Goal: Task Accomplishment & Management: Complete application form

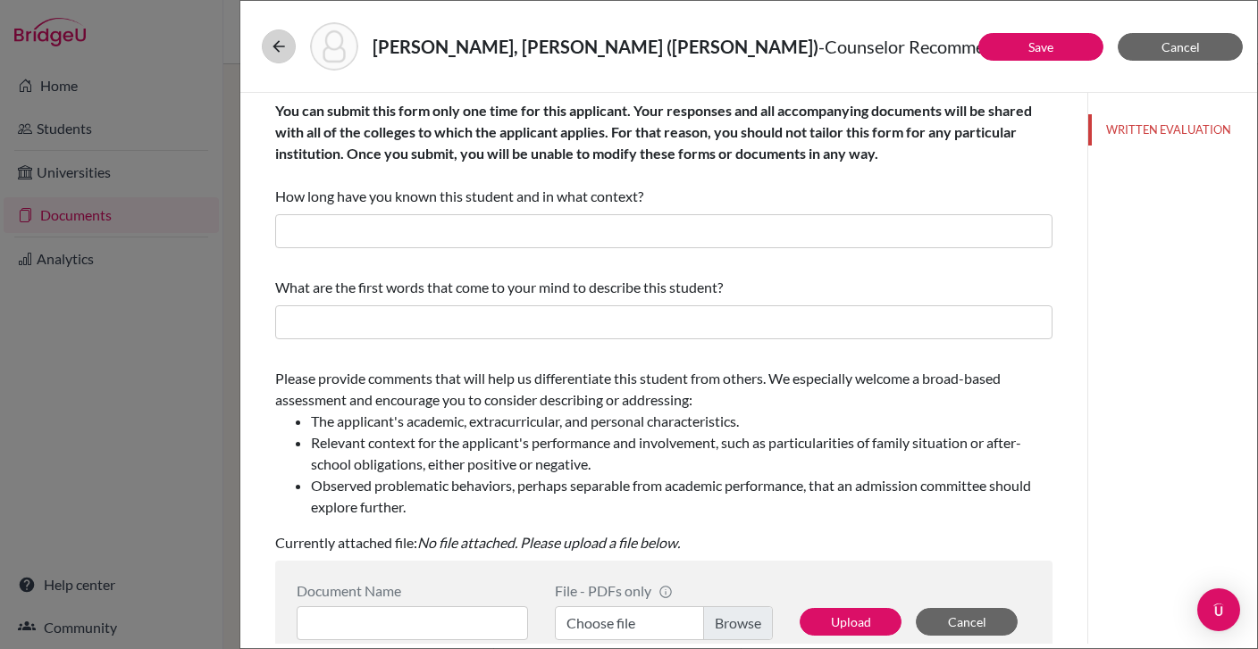
click at [273, 42] on icon at bounding box center [279, 47] width 18 height 18
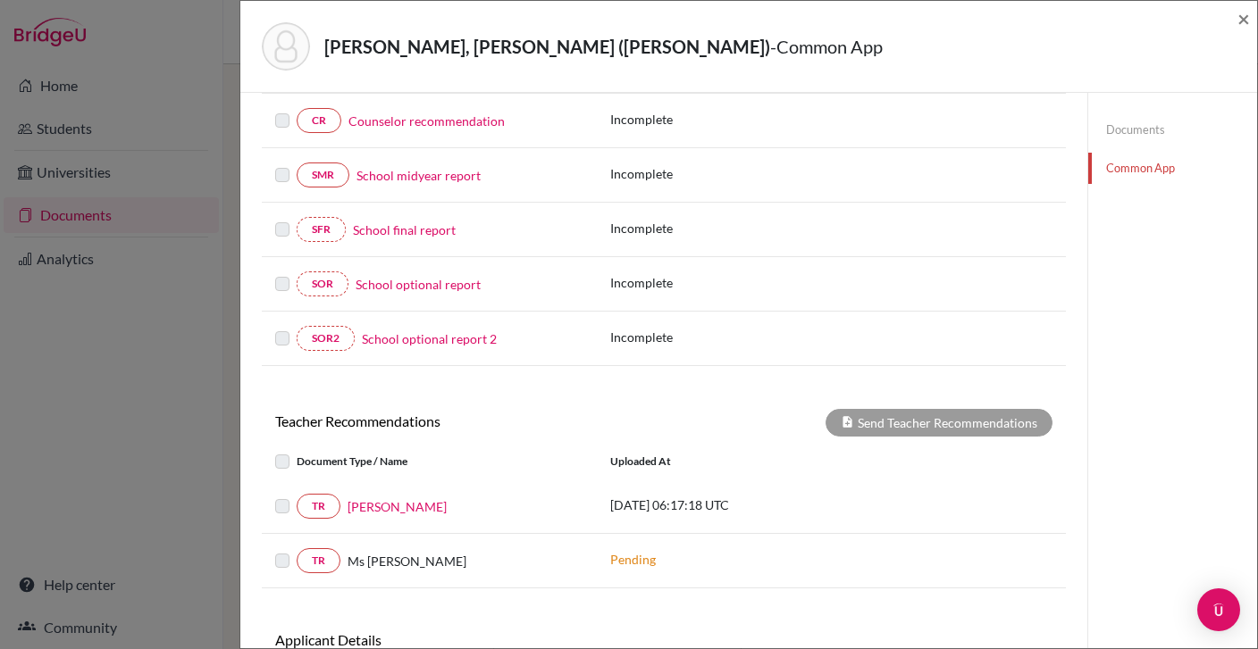
scroll to position [305, 0]
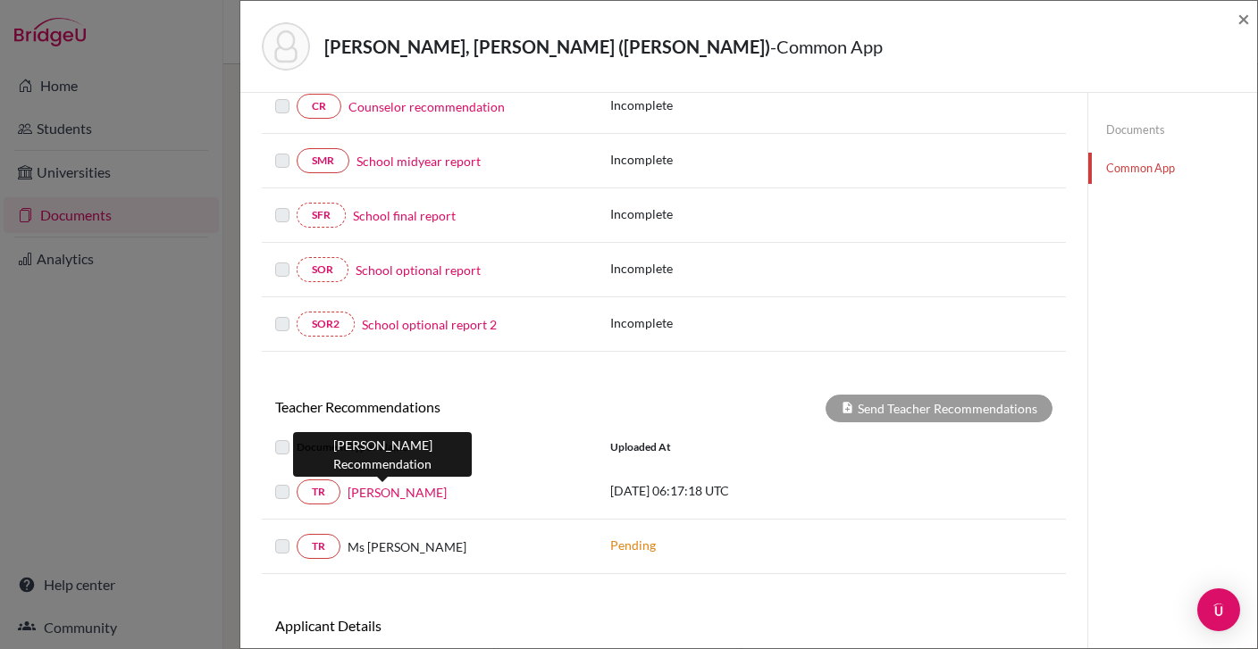
click at [384, 492] on link "[PERSON_NAME]" at bounding box center [397, 492] width 99 height 19
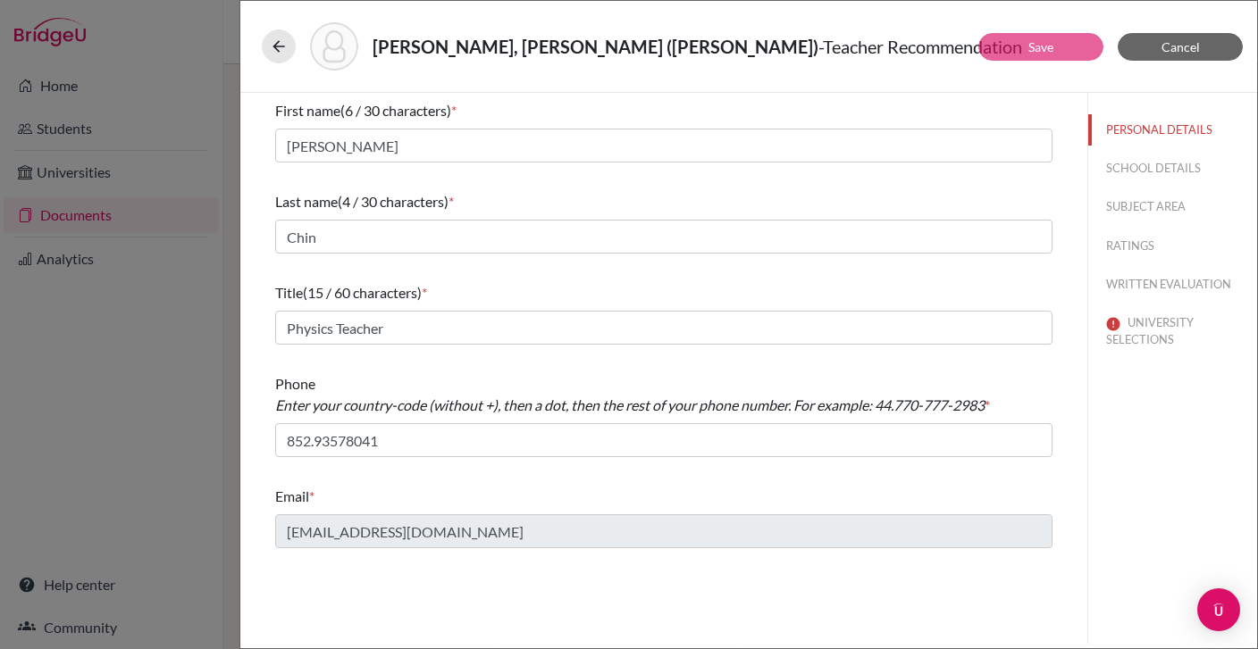
click at [1143, 318] on button "UNIVERSITY SELECTIONS" at bounding box center [1172, 331] width 169 height 48
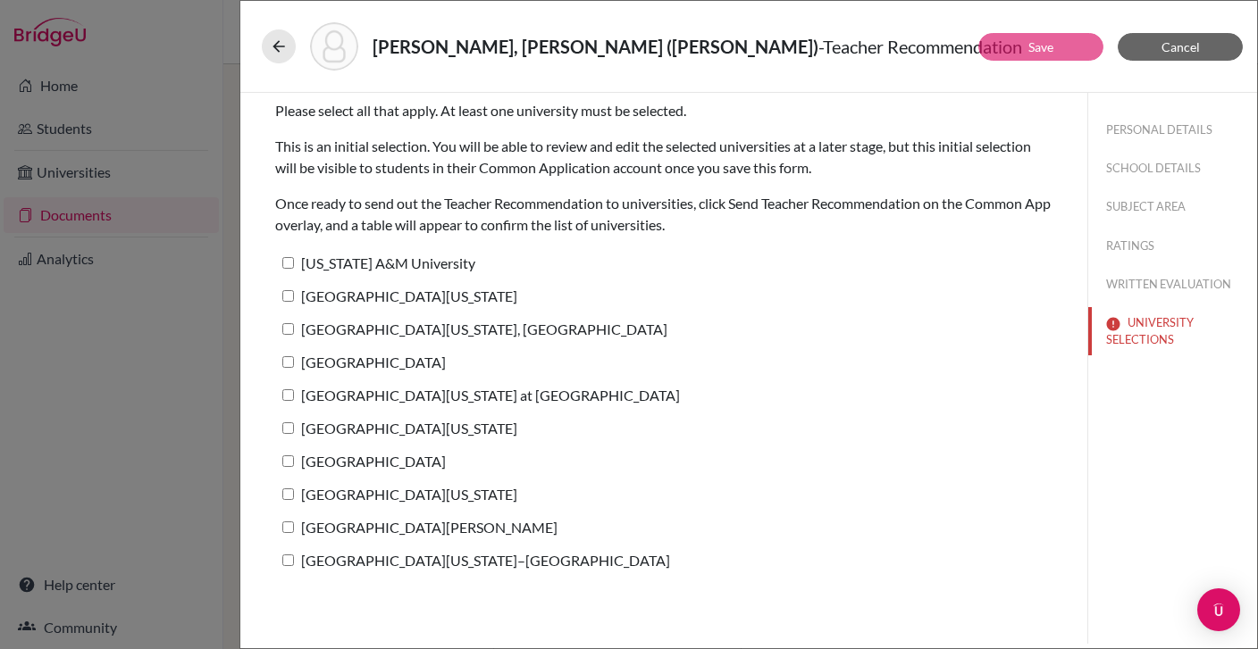
click at [289, 264] on input "[US_STATE] A&M University" at bounding box center [288, 263] width 12 height 12
checkbox input "true"
click at [291, 297] on input "[GEOGRAPHIC_DATA][US_STATE]" at bounding box center [288, 296] width 12 height 12
checkbox input "true"
click at [291, 326] on input "[GEOGRAPHIC_DATA][US_STATE], [GEOGRAPHIC_DATA]" at bounding box center [288, 329] width 12 height 12
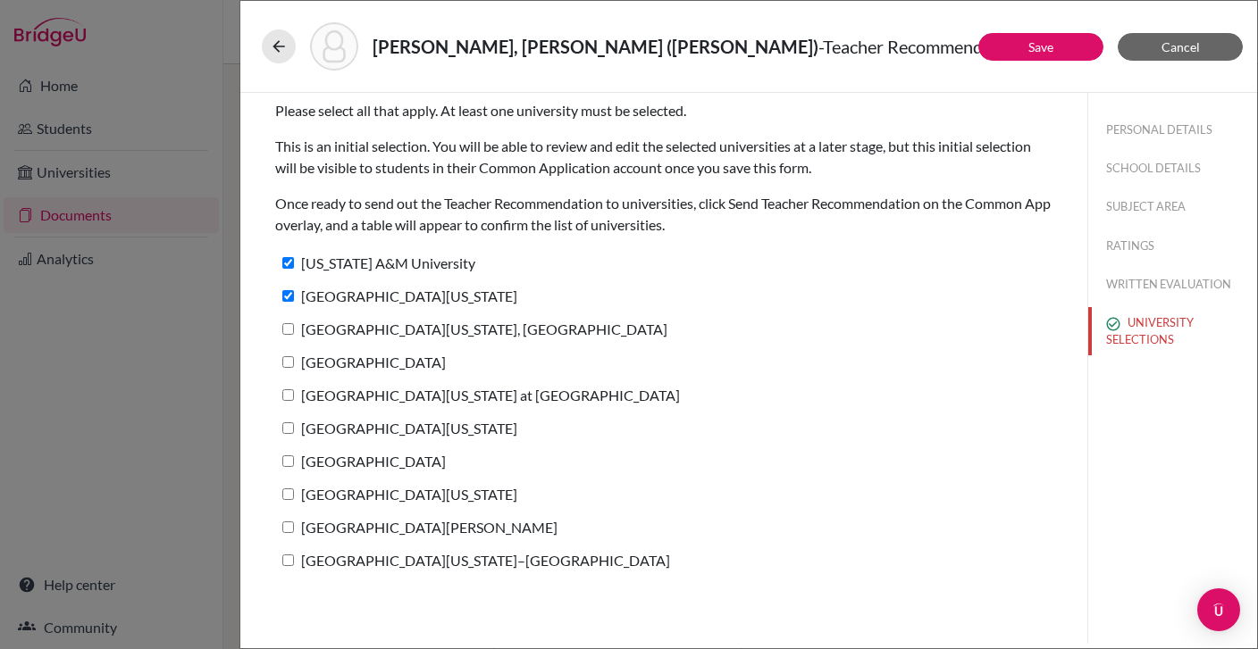
checkbox input "true"
click at [286, 361] on input "[GEOGRAPHIC_DATA]" at bounding box center [288, 362] width 12 height 12
checkbox input "true"
click at [286, 395] on input "[GEOGRAPHIC_DATA][US_STATE] at [GEOGRAPHIC_DATA]" at bounding box center [288, 395] width 12 height 12
checkbox input "true"
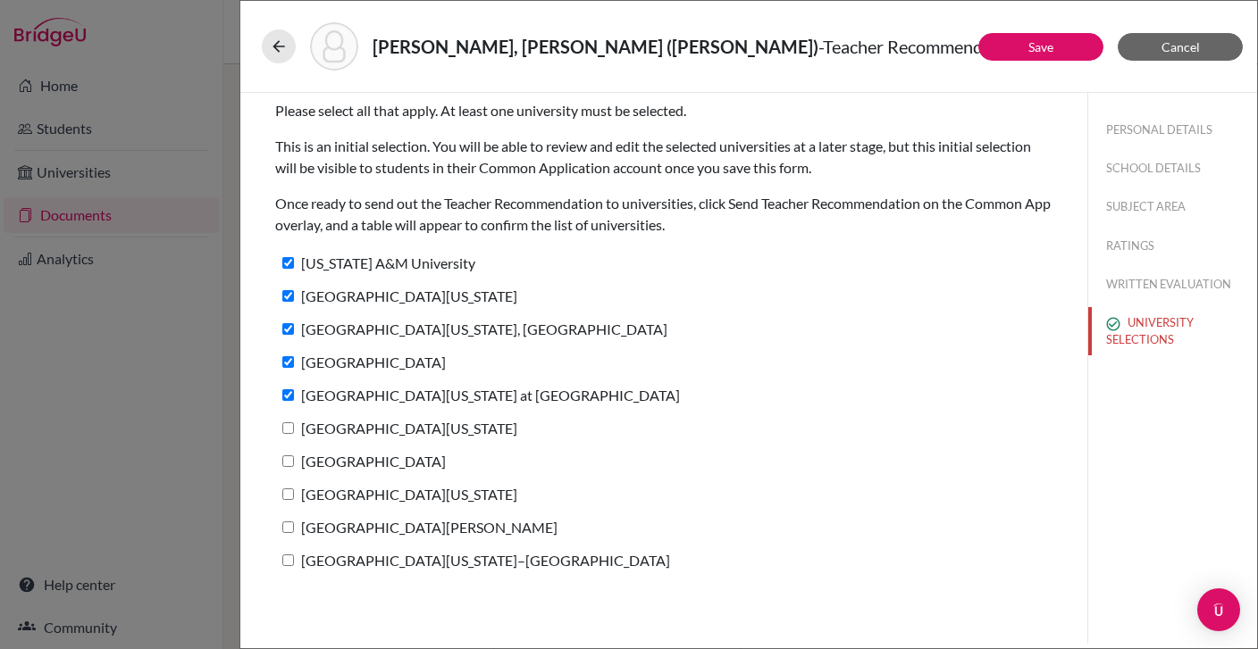
click at [288, 424] on input "[GEOGRAPHIC_DATA][US_STATE]" at bounding box center [288, 429] width 12 height 12
checkbox input "true"
click at [288, 456] on input "[GEOGRAPHIC_DATA]" at bounding box center [288, 462] width 12 height 12
checkbox input "true"
click at [290, 493] on label "[GEOGRAPHIC_DATA][US_STATE]" at bounding box center [396, 495] width 242 height 26
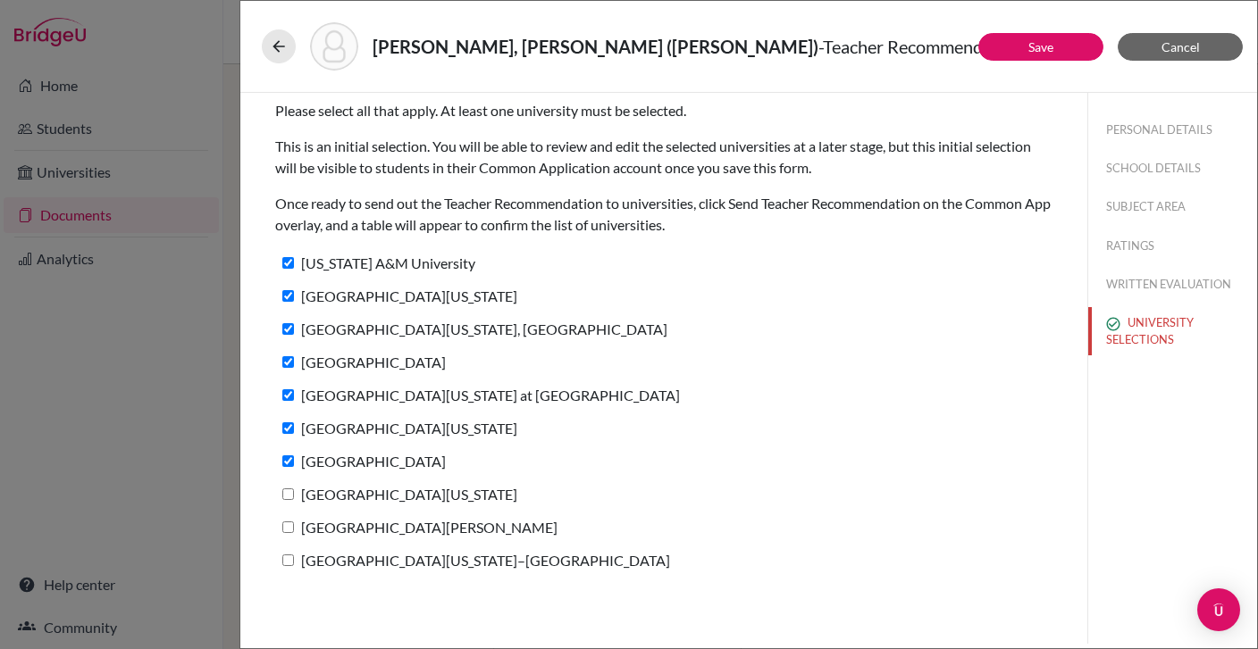
click at [290, 493] on input "[GEOGRAPHIC_DATA][US_STATE]" at bounding box center [288, 495] width 12 height 12
checkbox input "true"
click at [289, 524] on input "[GEOGRAPHIC_DATA][PERSON_NAME]" at bounding box center [288, 528] width 12 height 12
checkbox input "true"
click at [289, 555] on input "[GEOGRAPHIC_DATA][US_STATE]–[GEOGRAPHIC_DATA]" at bounding box center [288, 561] width 12 height 12
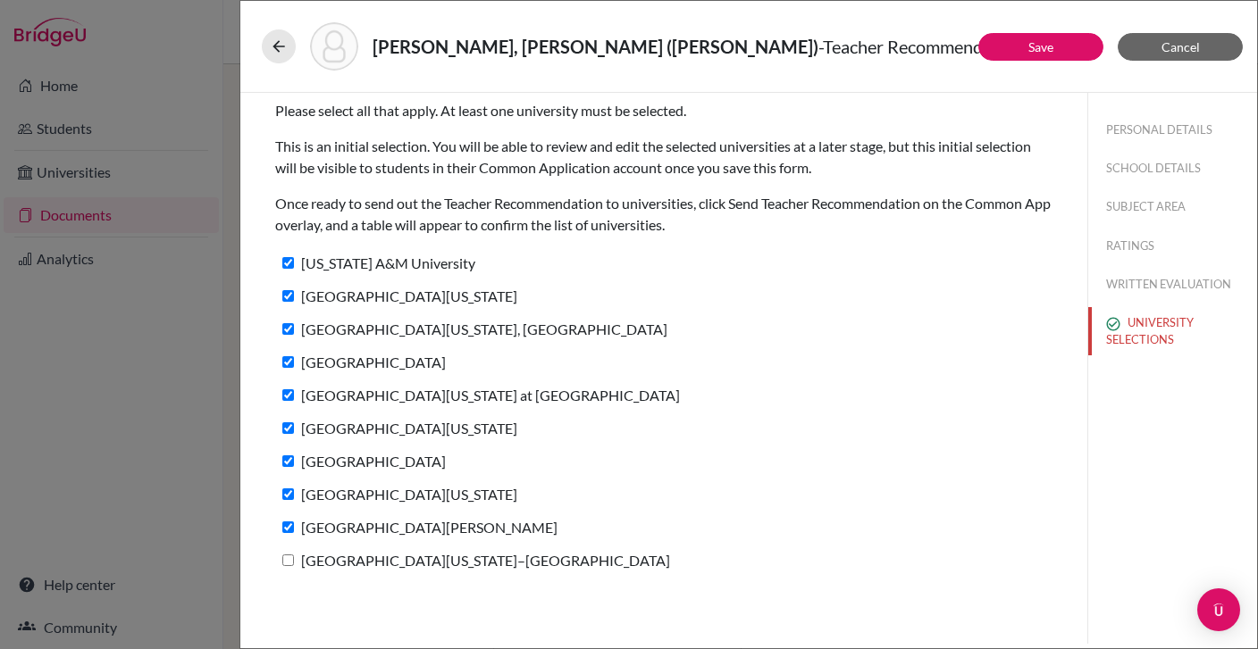
checkbox input "true"
click at [999, 52] on button "Save" at bounding box center [1040, 47] width 125 height 28
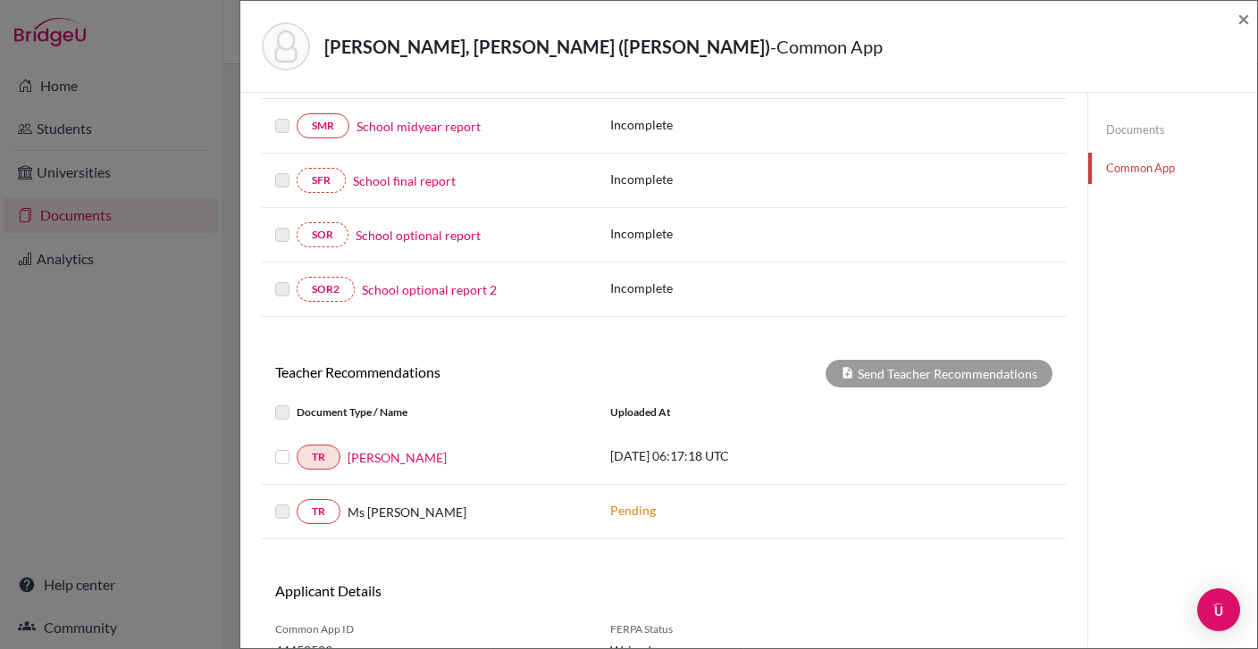
scroll to position [364, 0]
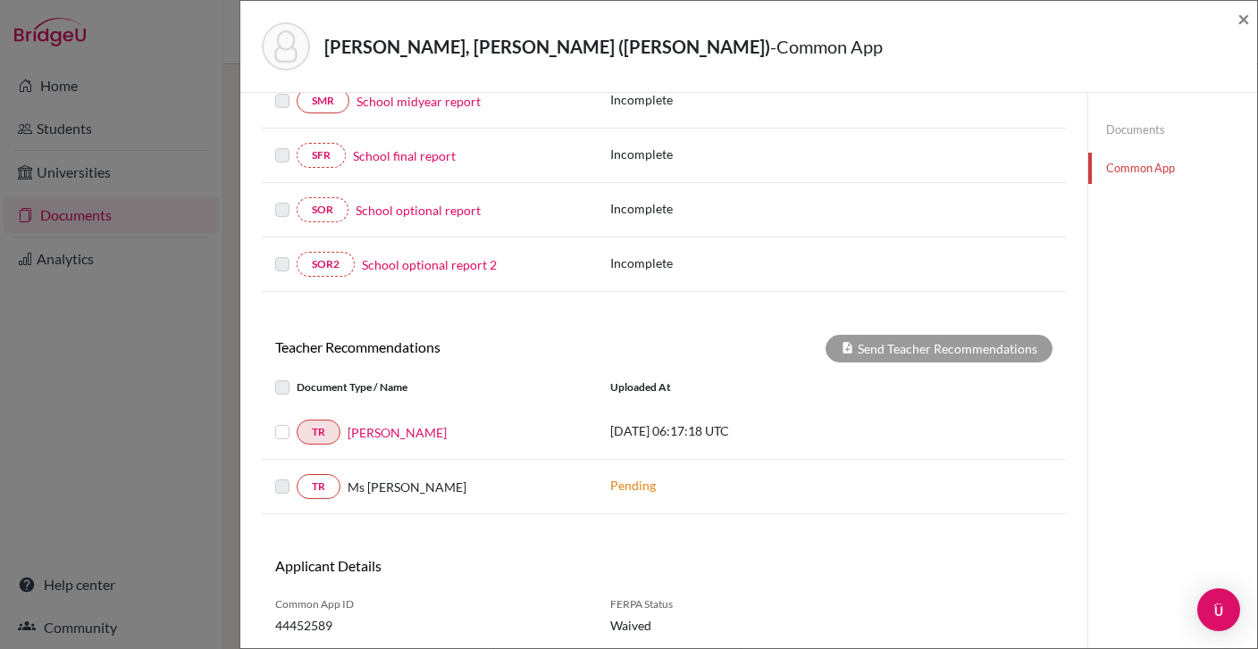
click at [297, 422] on label at bounding box center [297, 422] width 0 height 0
click at [0, 0] on input "checkbox" at bounding box center [0, 0] width 0 height 0
click at [916, 348] on button "Send Teacher Recommendations" at bounding box center [938, 349] width 227 height 28
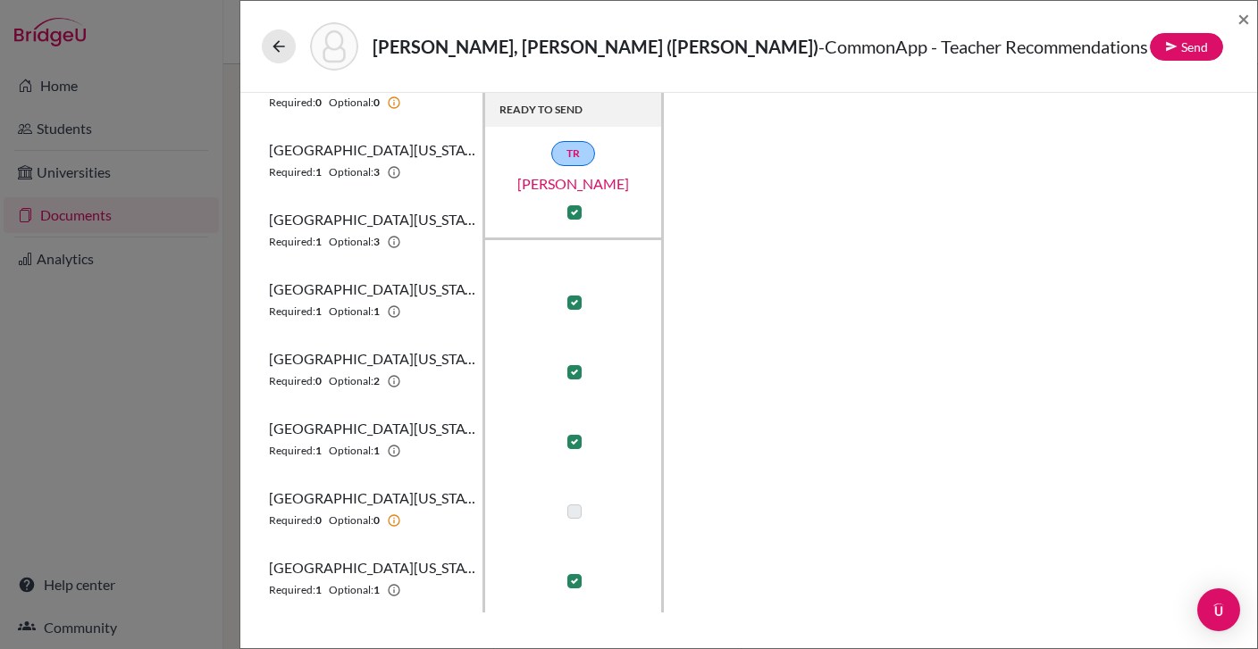
scroll to position [464, 0]
click at [1186, 50] on button "Send" at bounding box center [1186, 47] width 73 height 28
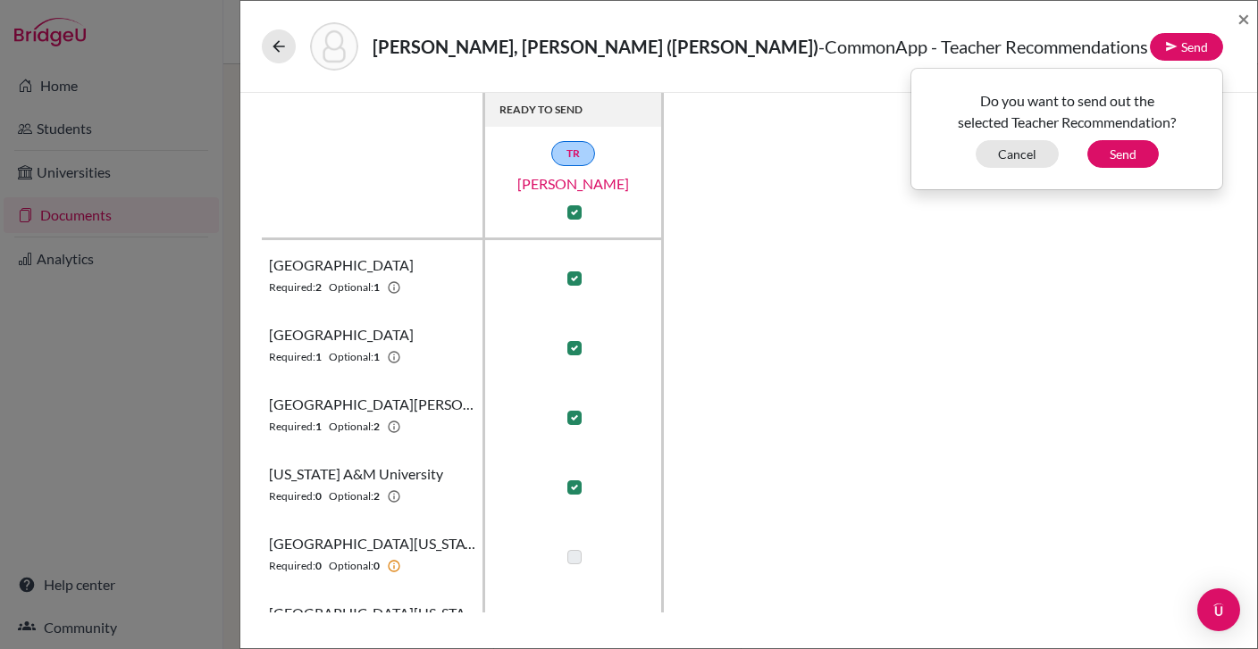
scroll to position [0, 0]
click at [1243, 12] on span "×" at bounding box center [1243, 18] width 13 height 26
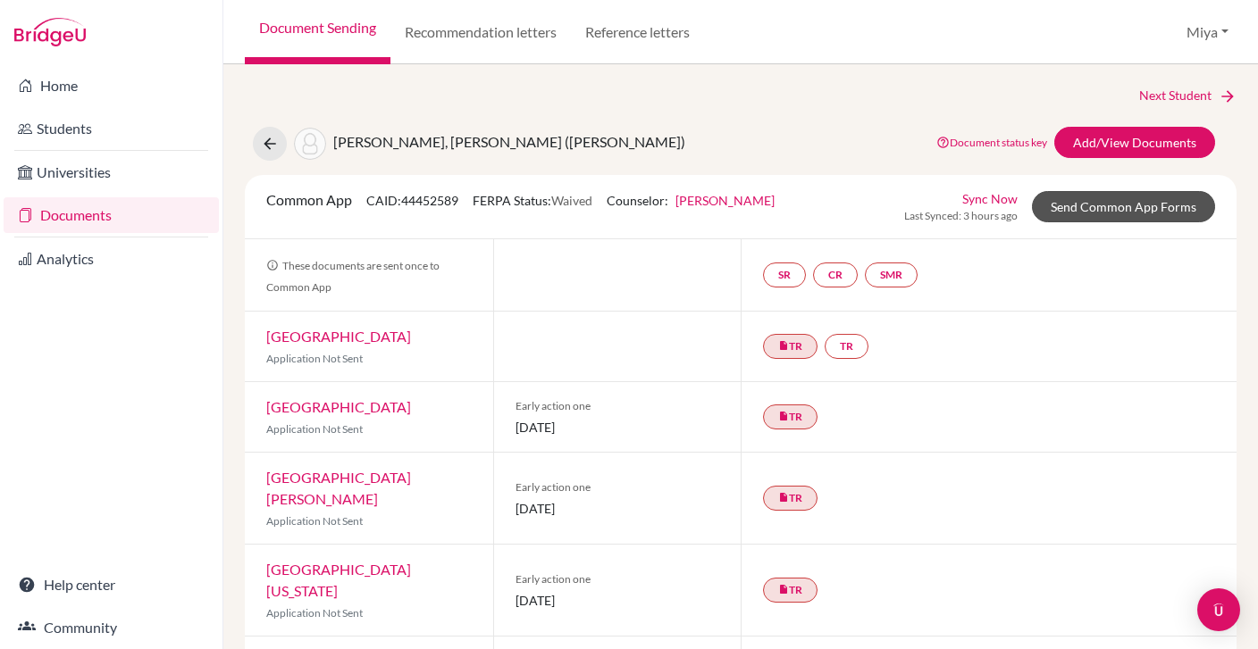
click at [1129, 203] on link "Send Common App Forms" at bounding box center [1123, 206] width 183 height 31
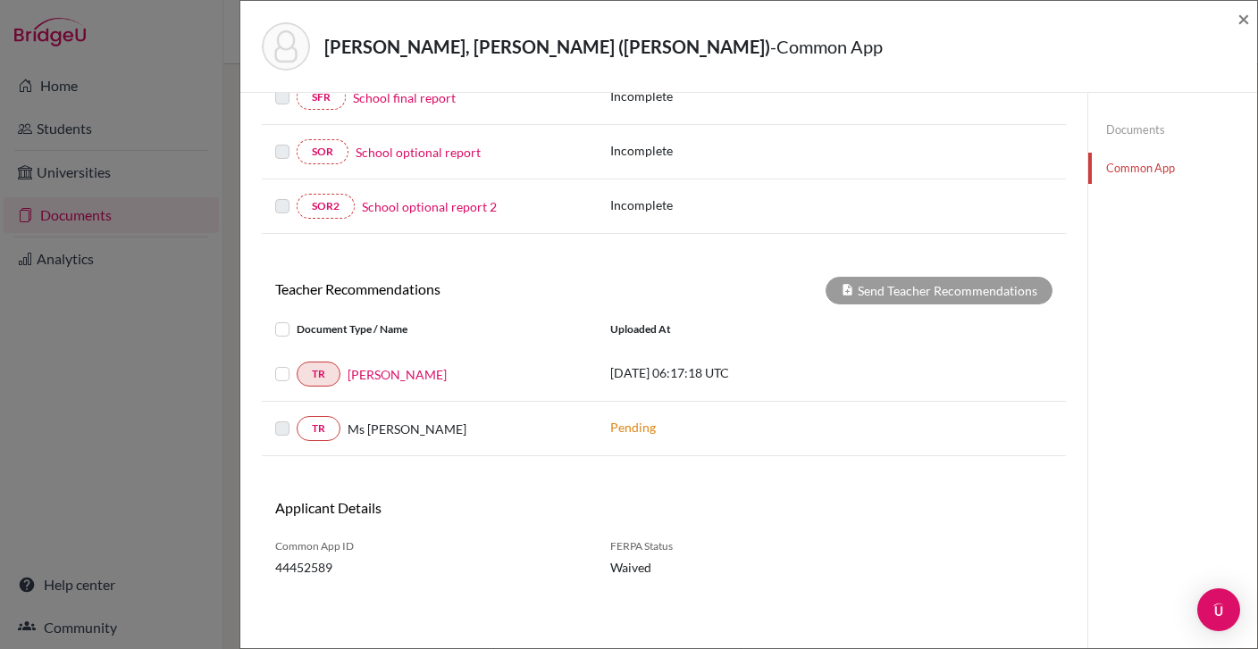
scroll to position [422, 0]
click at [297, 364] on label at bounding box center [297, 364] width 0 height 0
click at [0, 0] on input "checkbox" at bounding box center [0, 0] width 0 height 0
click at [911, 283] on button "Send Teacher Recommendations" at bounding box center [938, 292] width 227 height 28
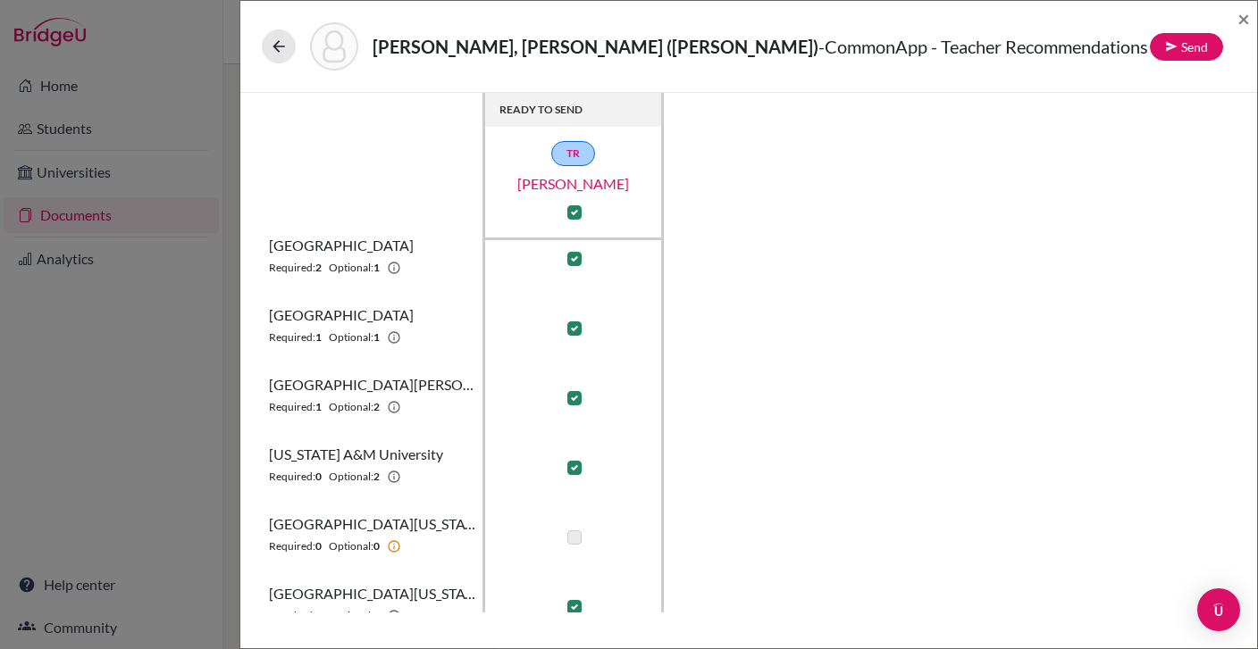
scroll to position [31, 0]
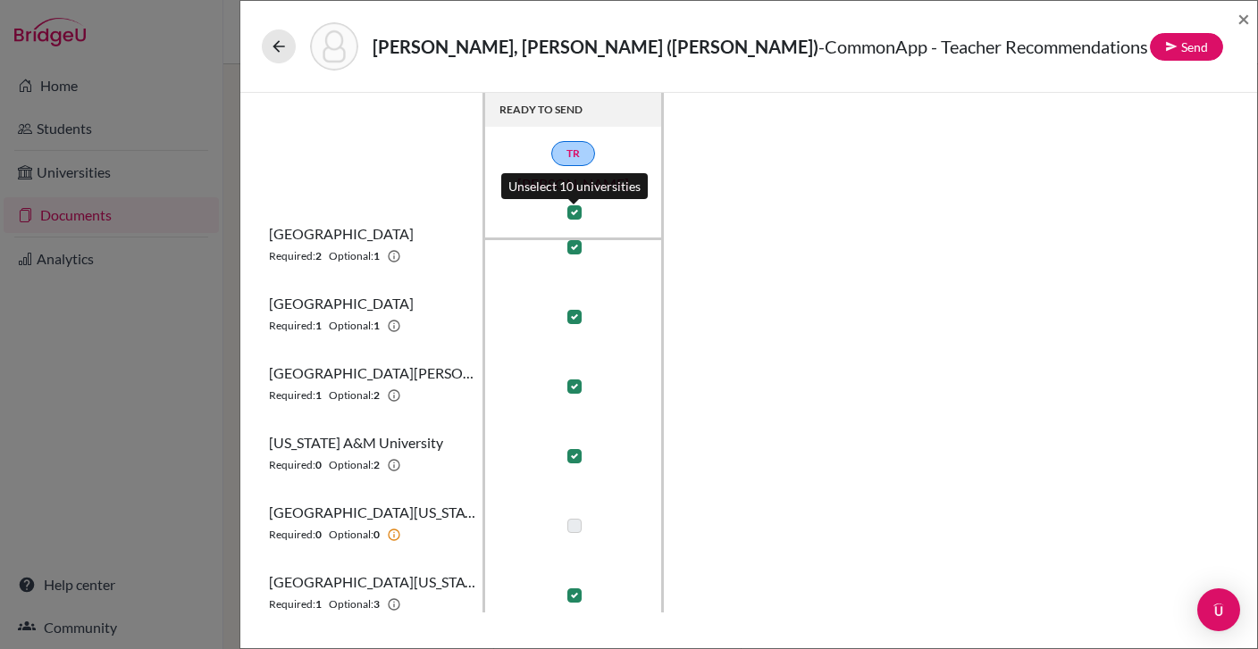
click at [573, 212] on label at bounding box center [574, 212] width 14 height 14
click at [573, 212] on input "checkbox" at bounding box center [570, 211] width 14 height 18
checkbox input "false"
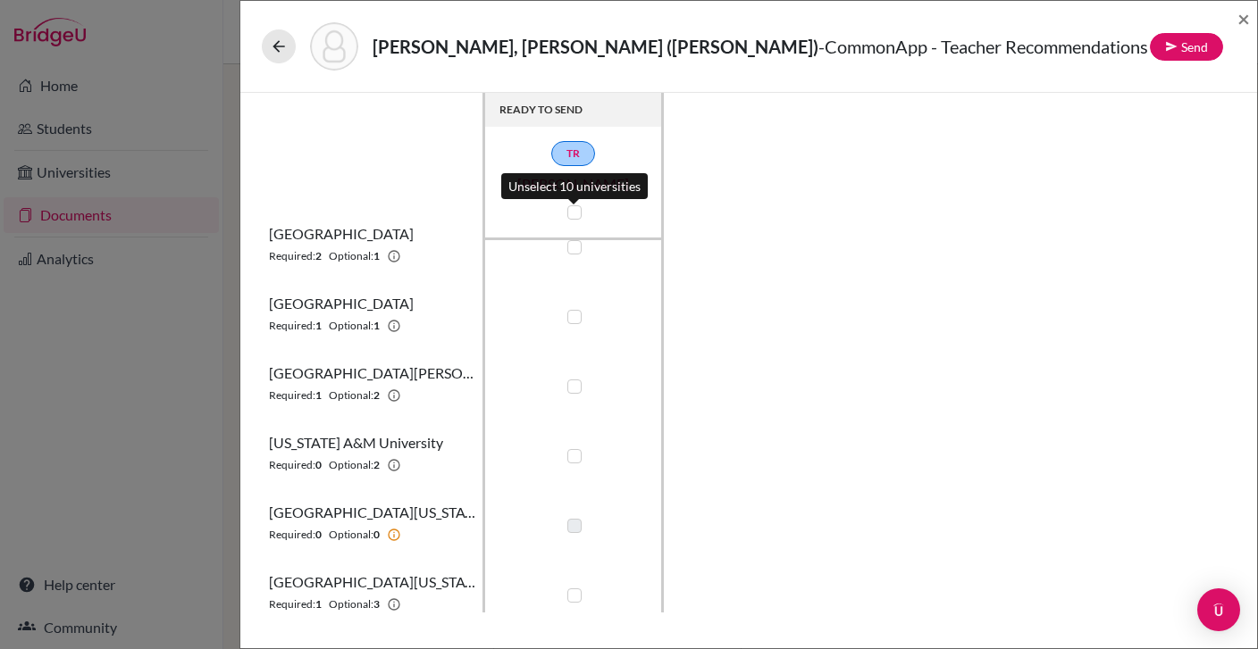
checkbox input "false"
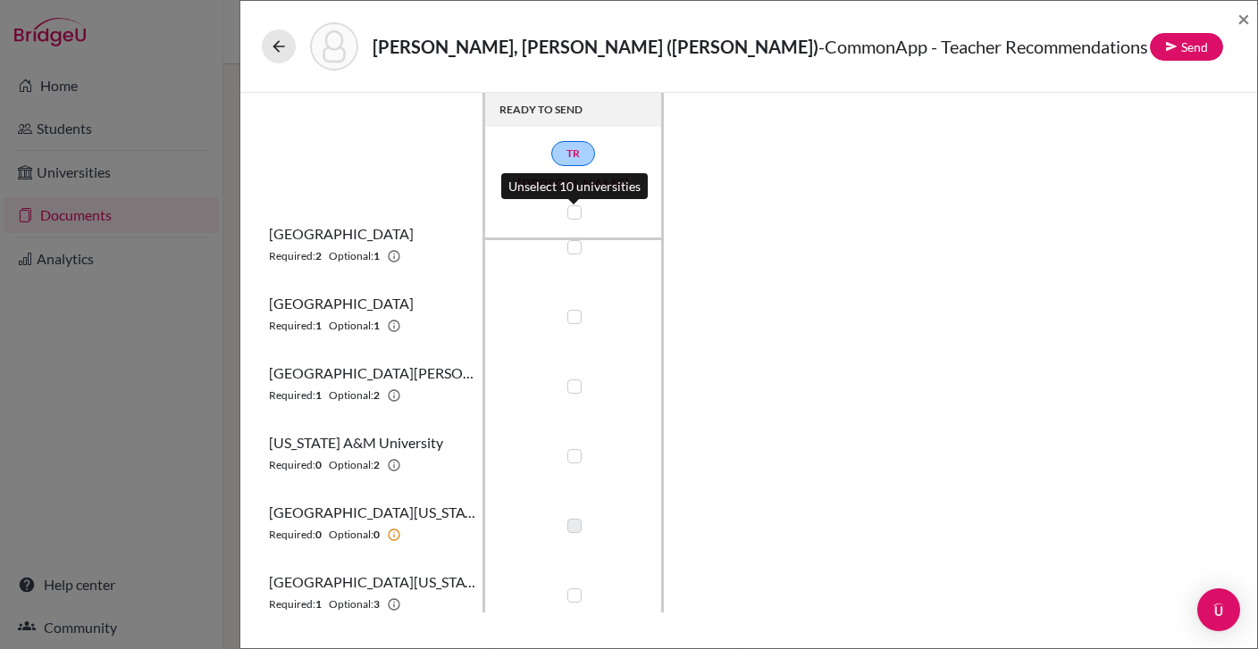
checkbox input "false"
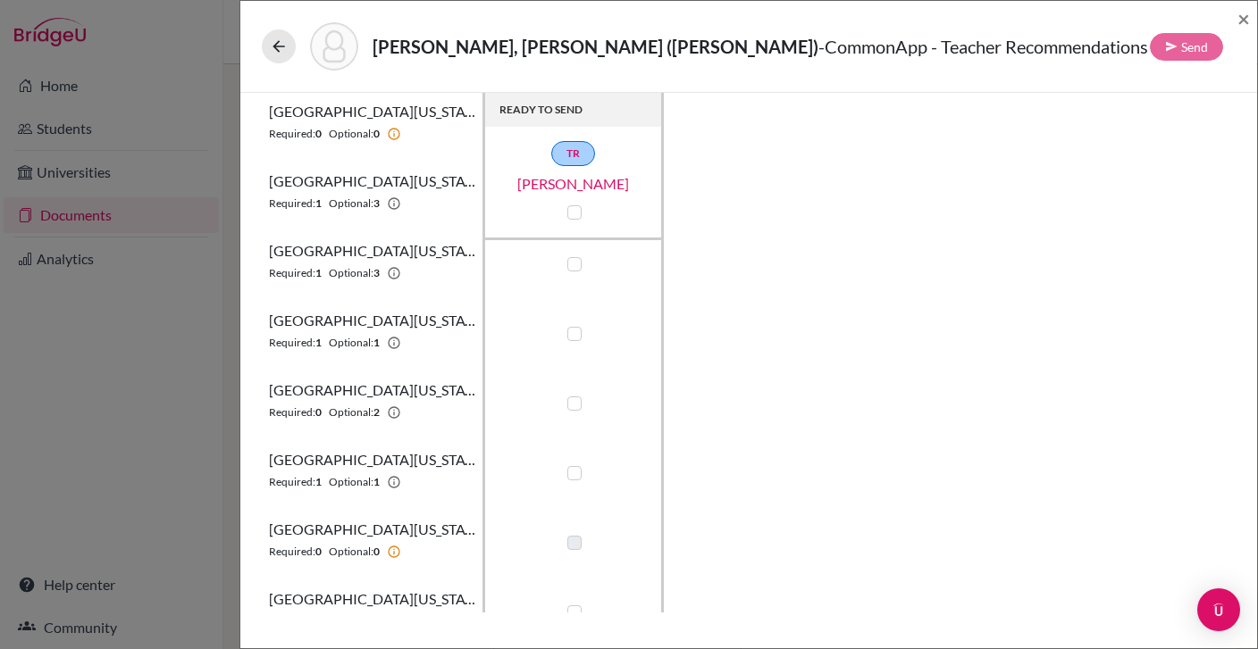
scroll to position [457, 0]
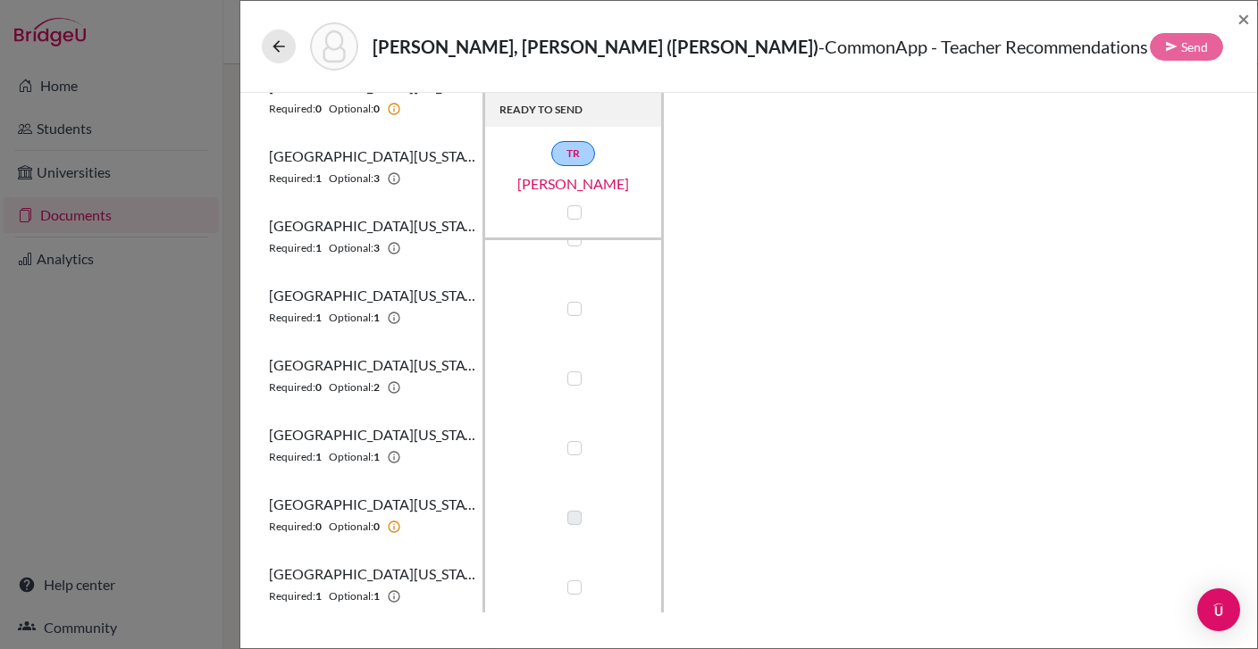
click at [572, 306] on label at bounding box center [574, 309] width 14 height 14
click at [572, 306] on input "checkbox" at bounding box center [570, 307] width 14 height 18
checkbox input "true"
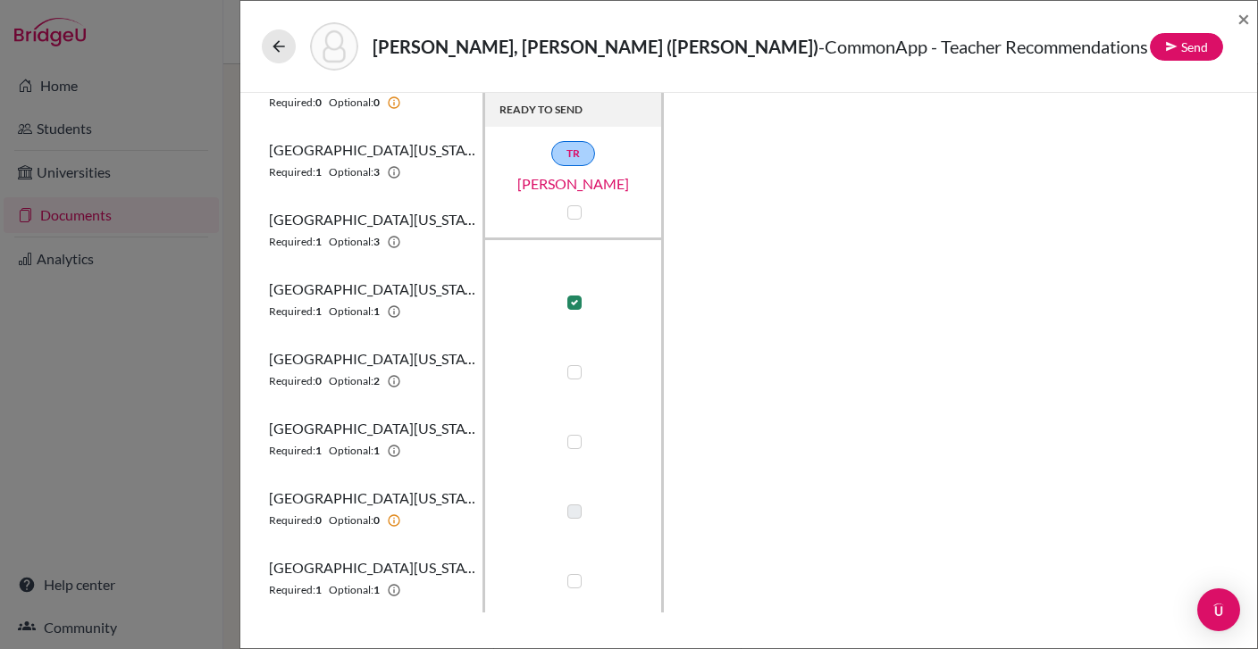
scroll to position [464, 0]
click at [571, 376] on label at bounding box center [574, 372] width 14 height 14
click at [571, 376] on input "checkbox" at bounding box center [570, 371] width 14 height 18
checkbox input "true"
click at [1195, 35] on button "Send" at bounding box center [1186, 47] width 73 height 28
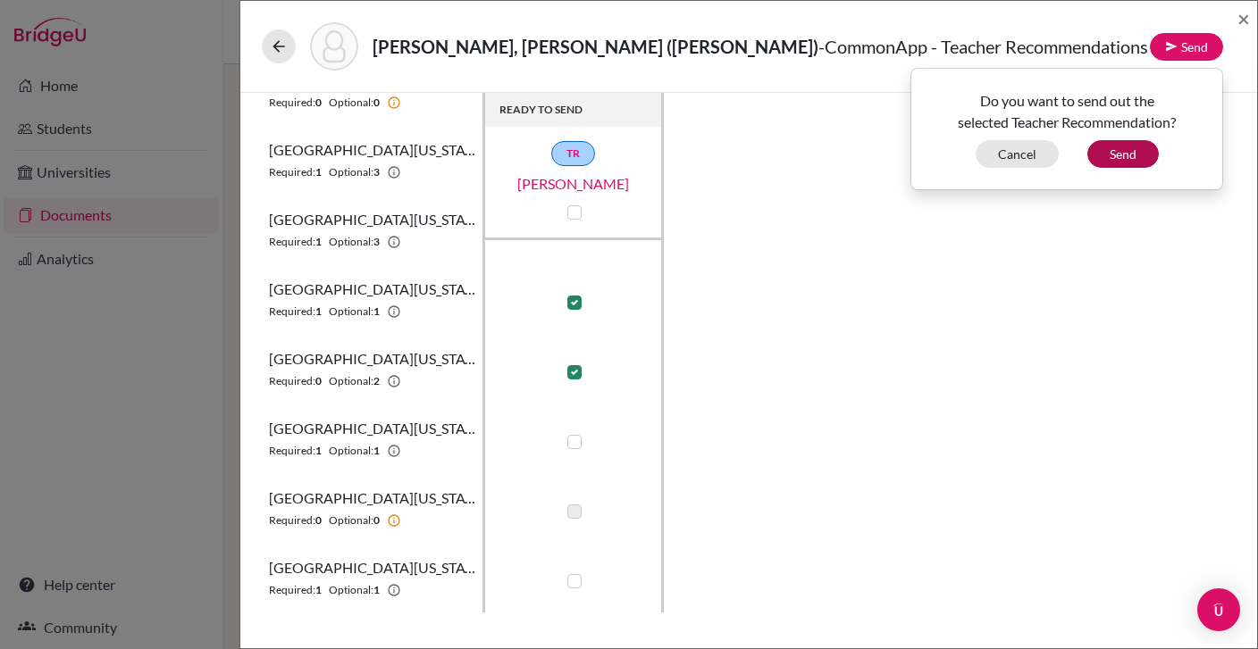
click at [1132, 152] on button "Send" at bounding box center [1122, 154] width 71 height 28
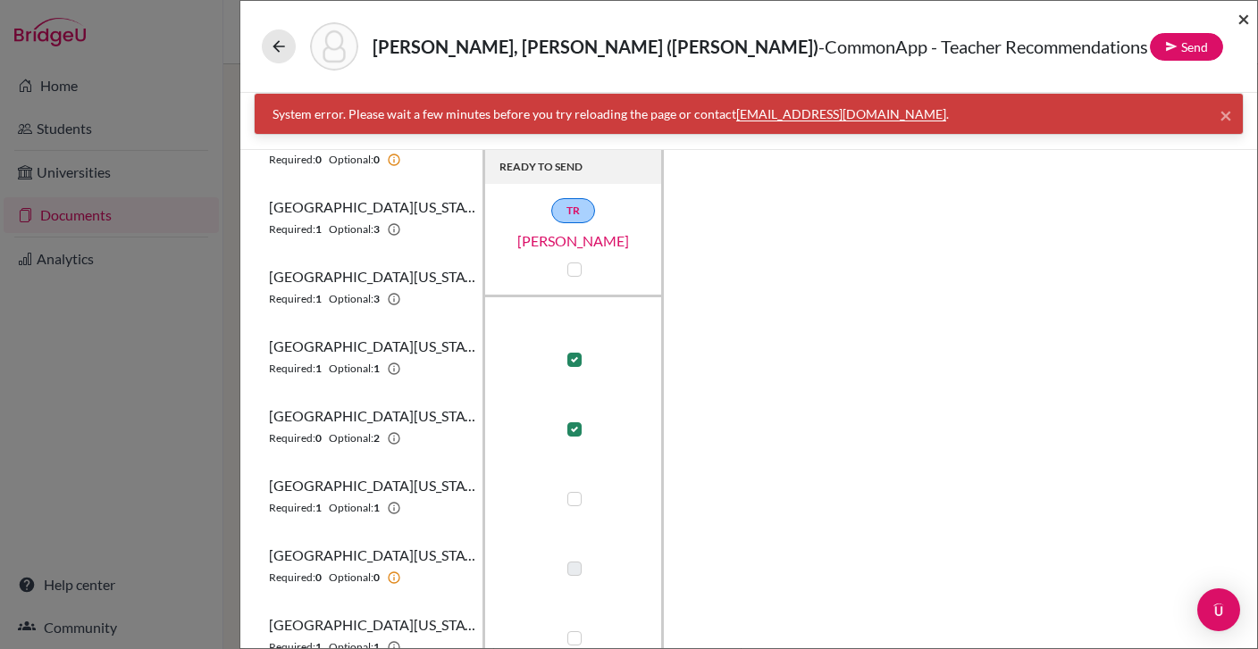
click at [1242, 19] on span "×" at bounding box center [1243, 18] width 13 height 26
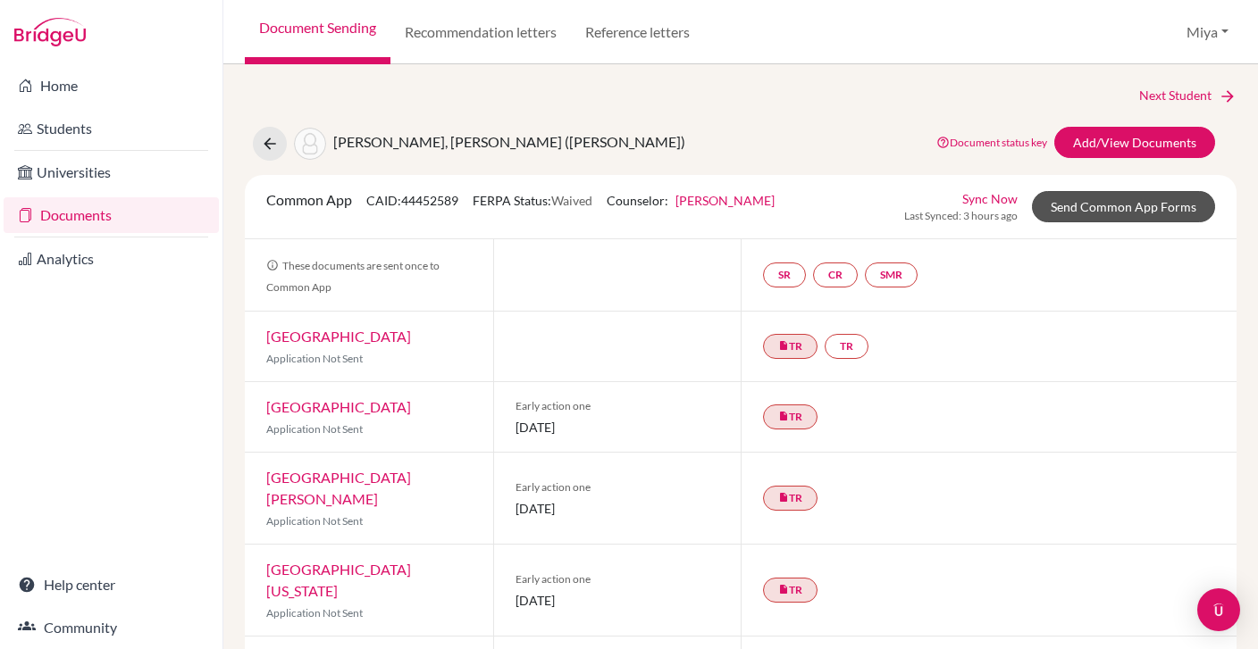
click at [1070, 205] on link "Send Common App Forms" at bounding box center [1123, 206] width 183 height 31
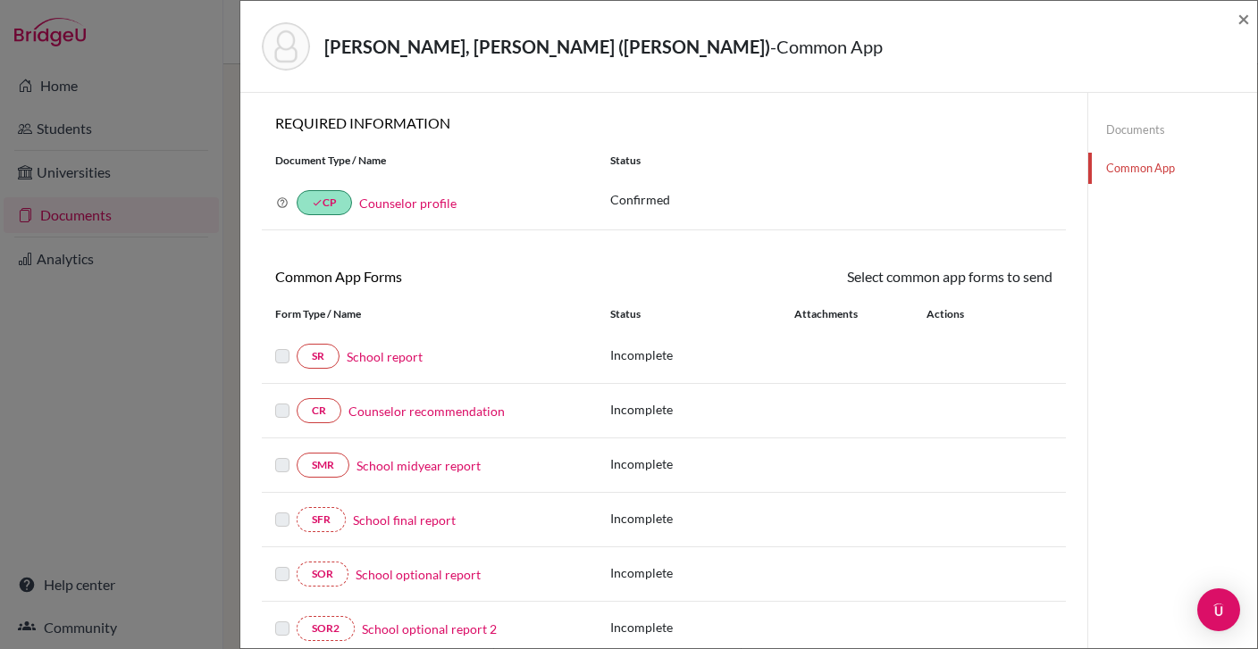
scroll to position [19, 0]
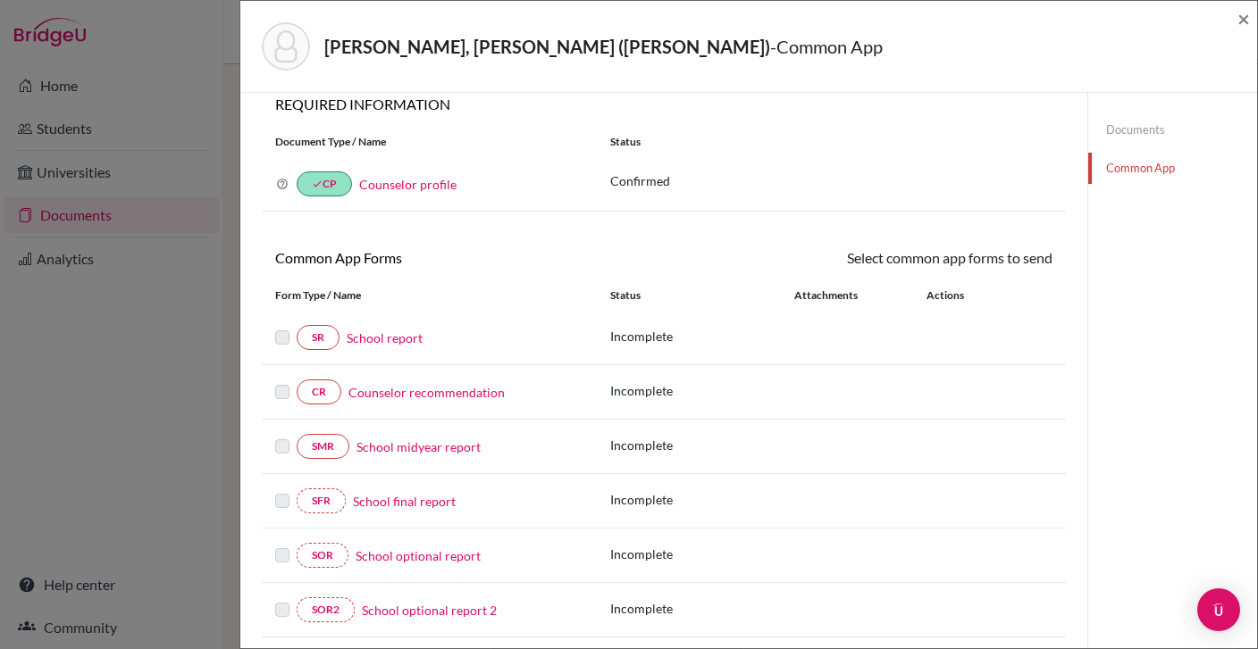
click at [406, 393] on link "Counselor recommendation" at bounding box center [426, 392] width 156 height 19
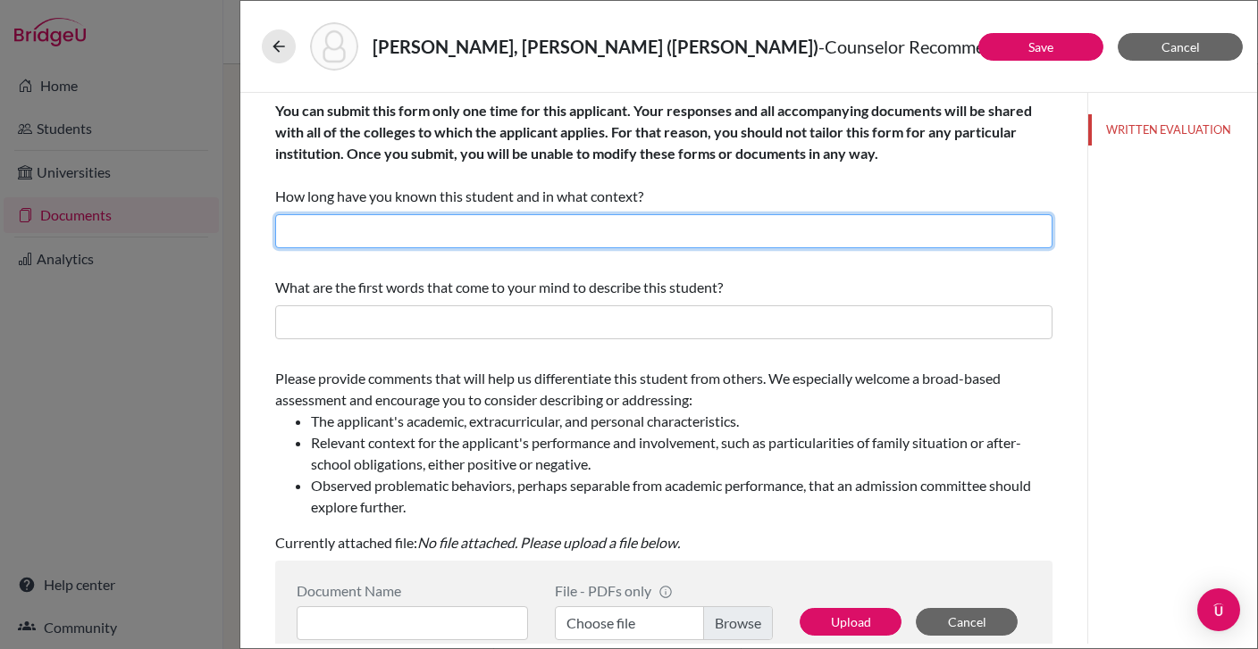
click at [532, 233] on input "text" at bounding box center [663, 231] width 777 height 34
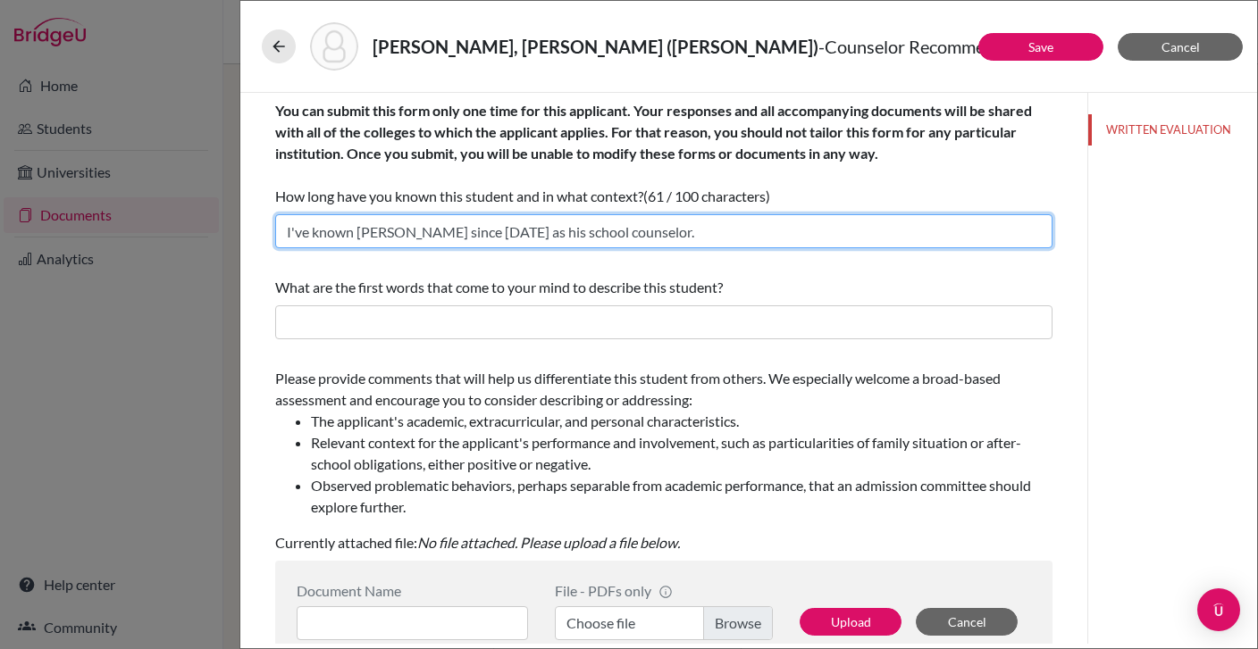
type input "I've known [PERSON_NAME] since [DATE] as his school counselor."
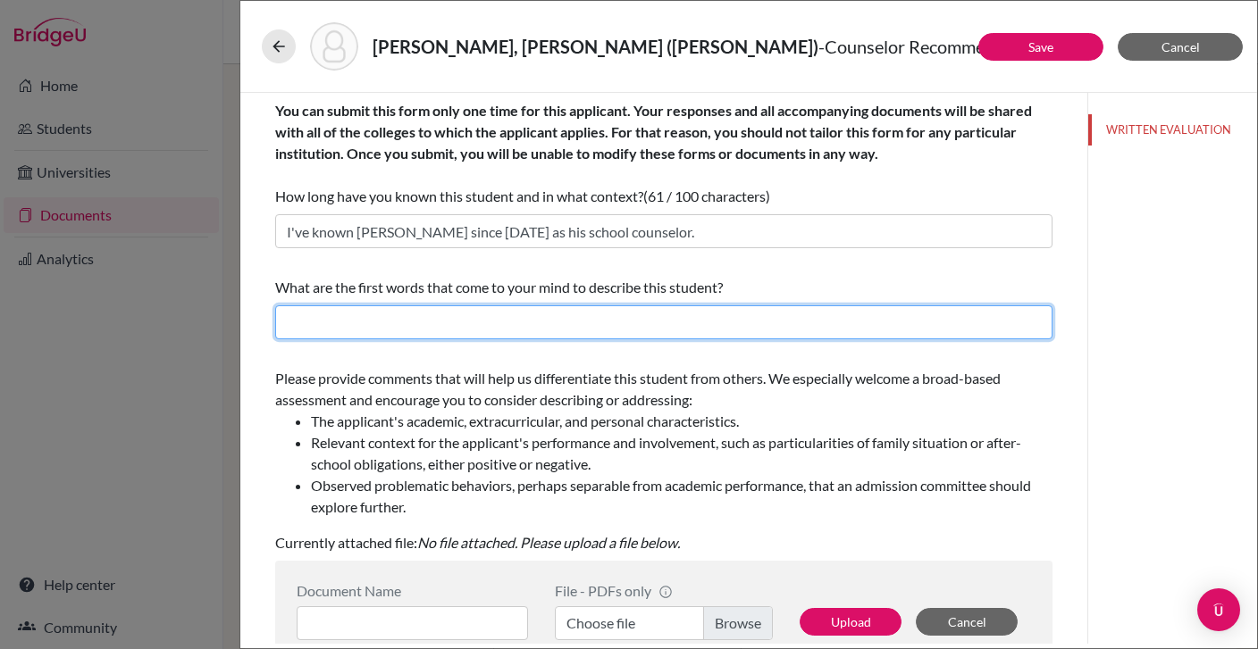
click at [394, 330] on input "text" at bounding box center [663, 323] width 777 height 34
paste input "well-balanced"
click at [290, 322] on input "well-balanced" at bounding box center [663, 323] width 777 height 34
click at [444, 330] on input "Excellent, well-balanced" at bounding box center [663, 323] width 777 height 34
click at [583, 320] on input "Excellent, well-balanced, resilient, enthusiastic" at bounding box center [663, 323] width 777 height 34
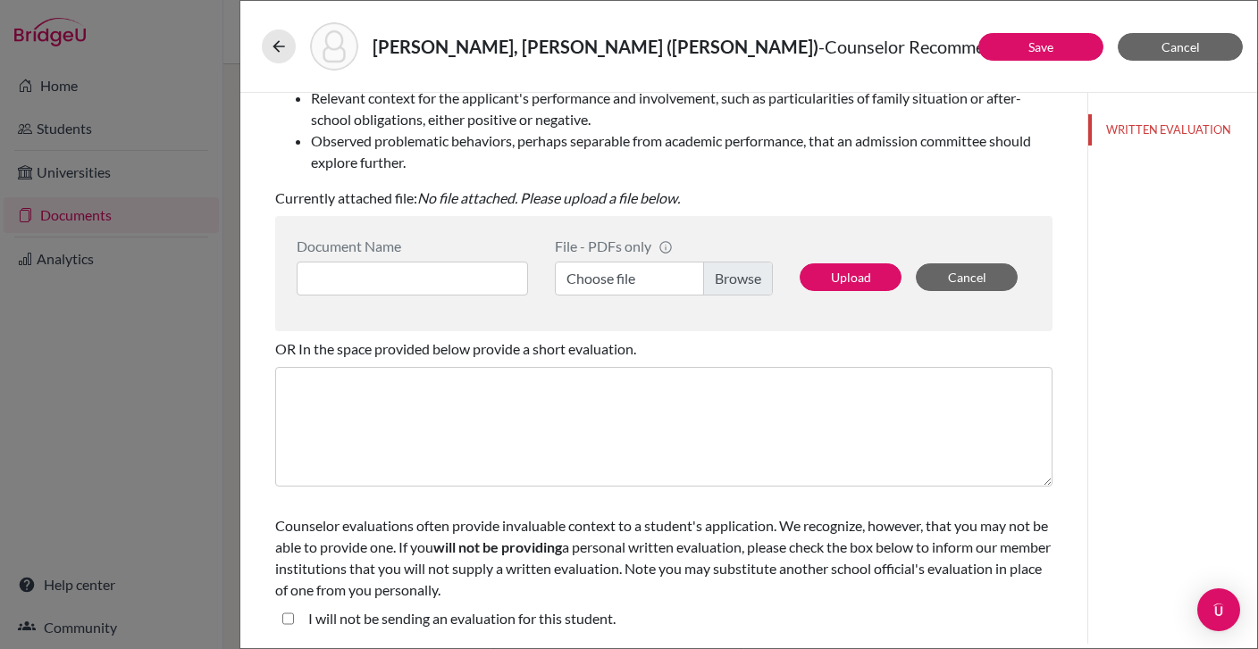
scroll to position [345, 0]
type input "Excellent, well-balanced, resilient, enthusiastic, and caring"
click at [418, 279] on input at bounding box center [412, 279] width 231 height 34
type input "Rhombus X LOR"
click at [722, 278] on label "Choose file" at bounding box center [664, 279] width 218 height 34
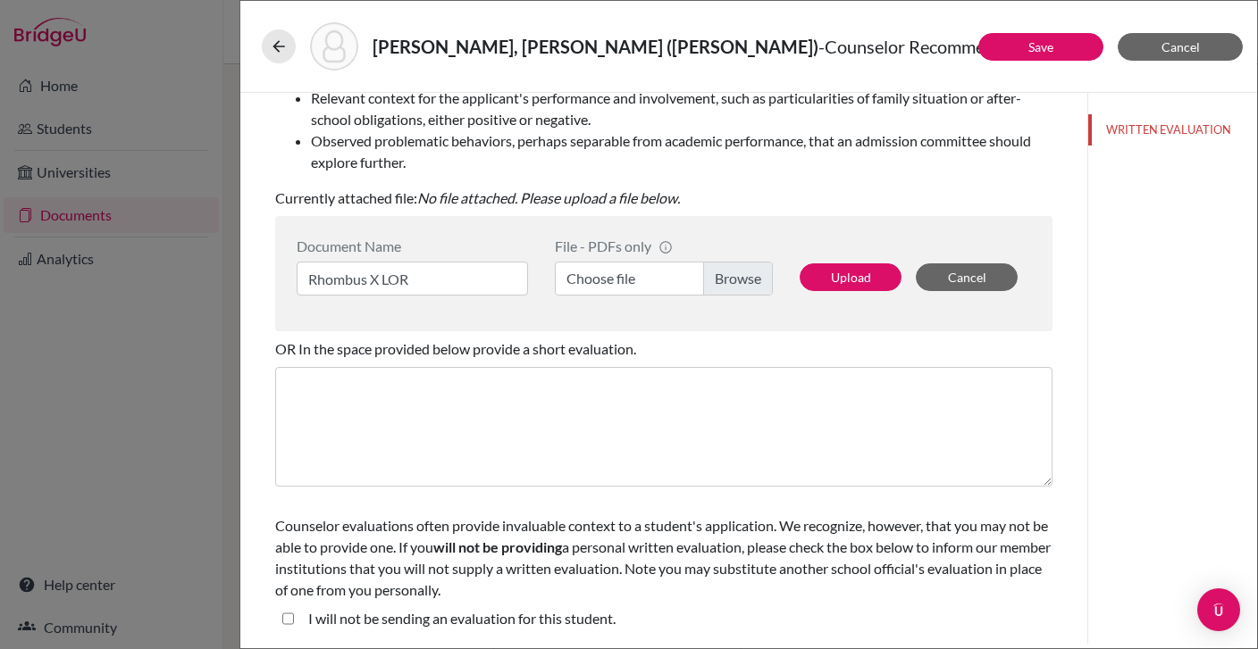
click at [722, 278] on input "Choose file" at bounding box center [664, 279] width 218 height 34
click at [842, 276] on button "Upload" at bounding box center [851, 278] width 102 height 28
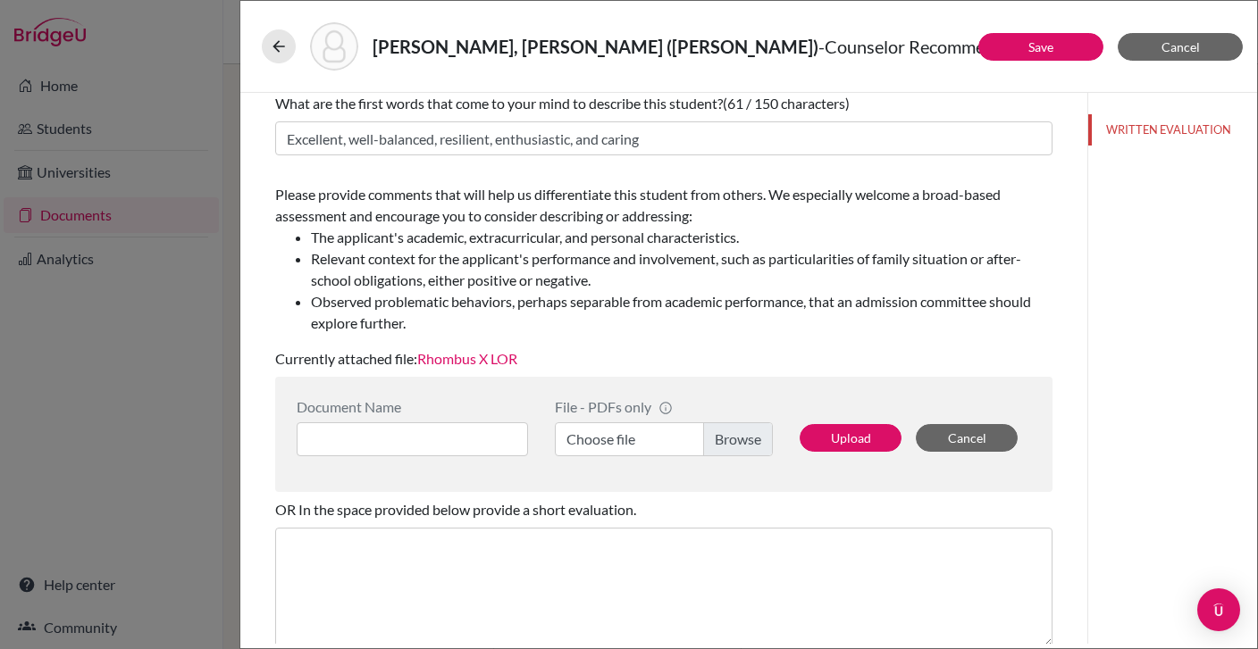
scroll to position [119, 0]
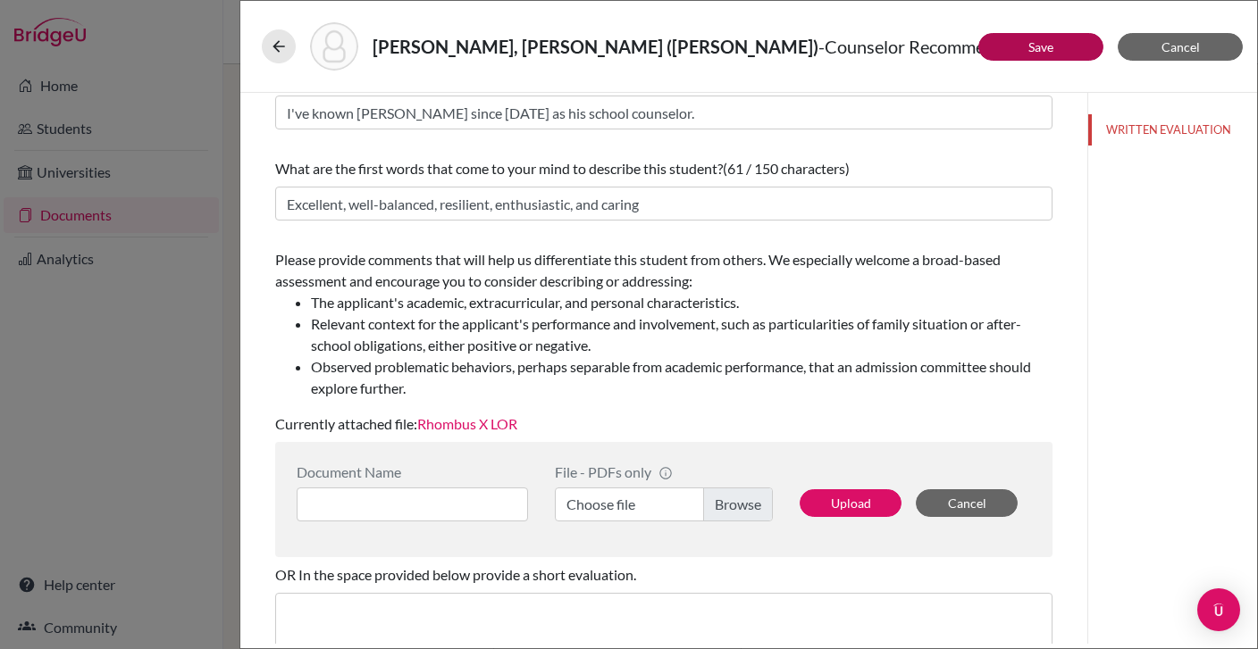
click at [1029, 49] on link "Save" at bounding box center [1040, 46] width 25 height 15
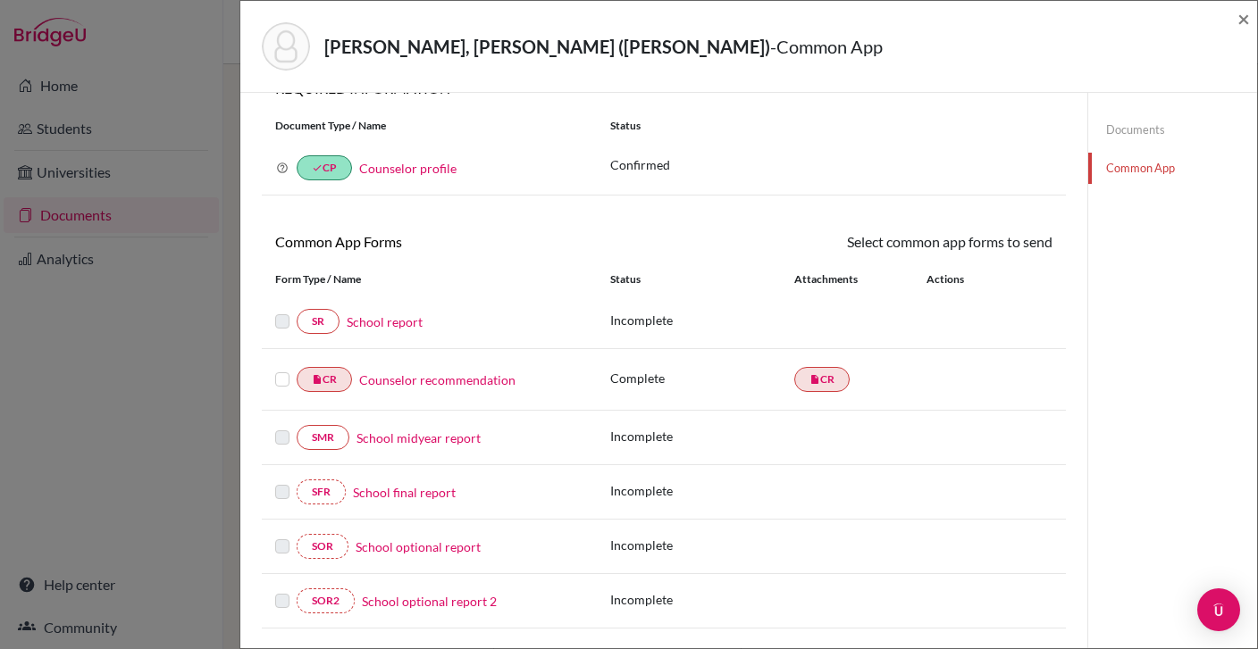
scroll to position [37, 0]
click at [281, 367] on label at bounding box center [282, 367] width 14 height 0
click at [0, 0] on input "checkbox" at bounding box center [0, 0] width 0 height 0
click at [1024, 242] on link "Send" at bounding box center [1015, 244] width 74 height 28
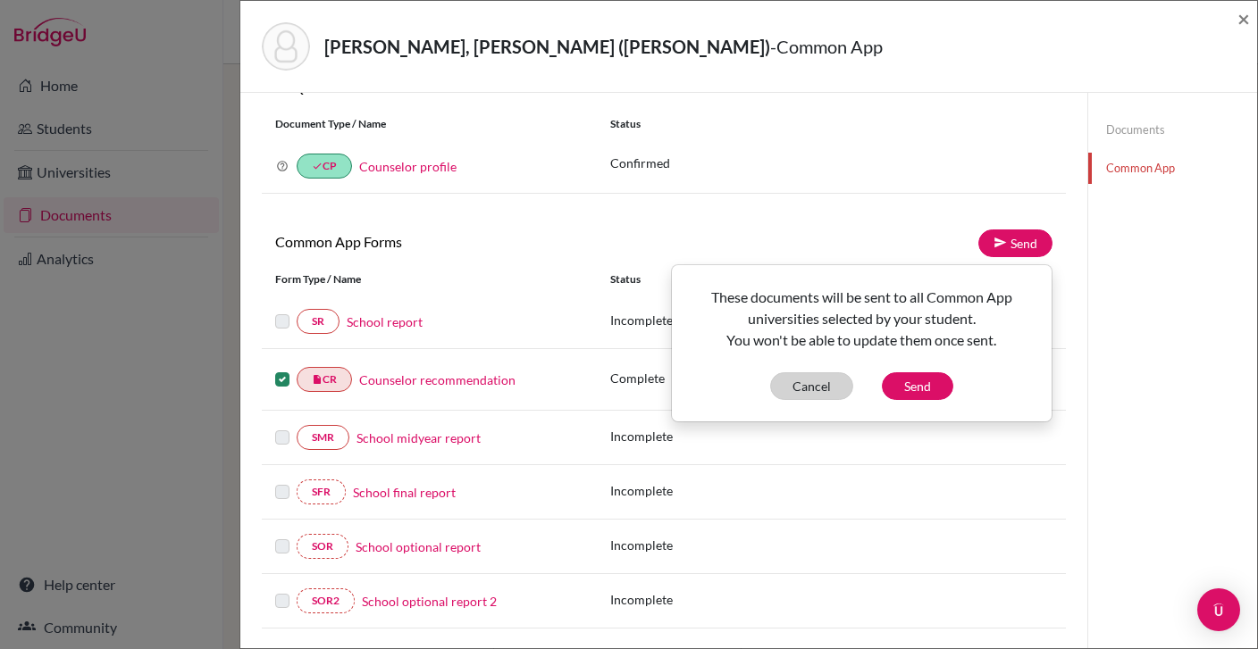
click at [801, 388] on button "Cancel" at bounding box center [811, 387] width 83 height 28
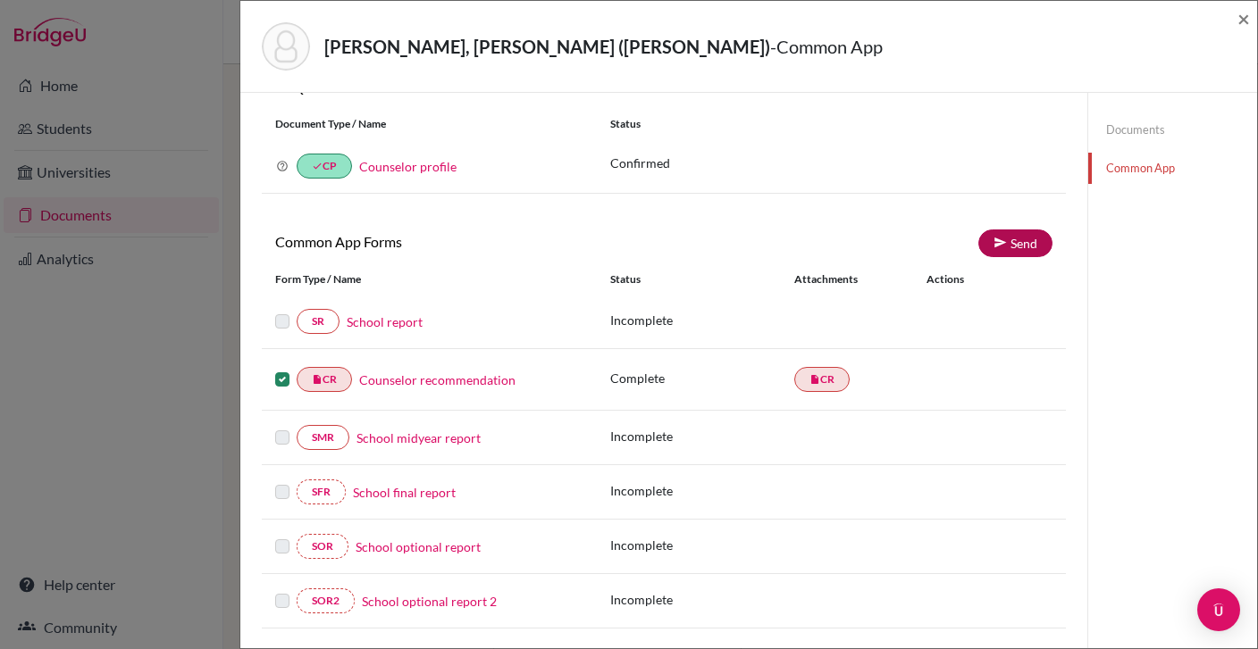
click at [1030, 240] on link "Send" at bounding box center [1015, 244] width 74 height 28
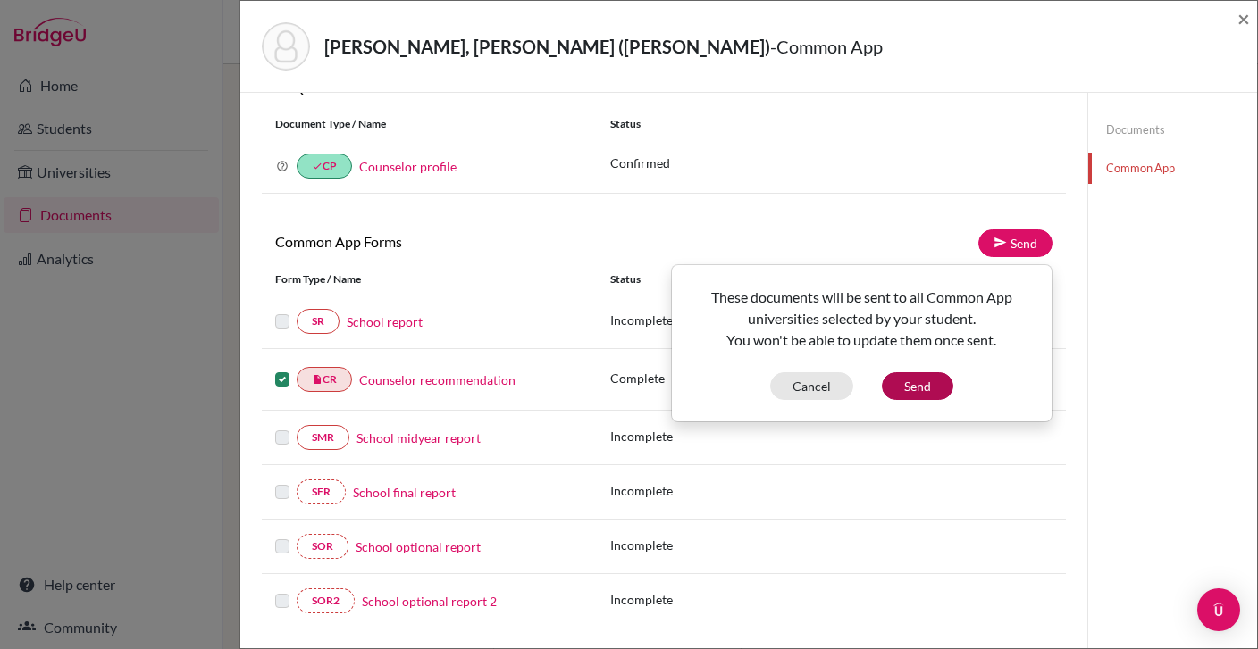
click at [926, 386] on button "Send" at bounding box center [917, 387] width 71 height 28
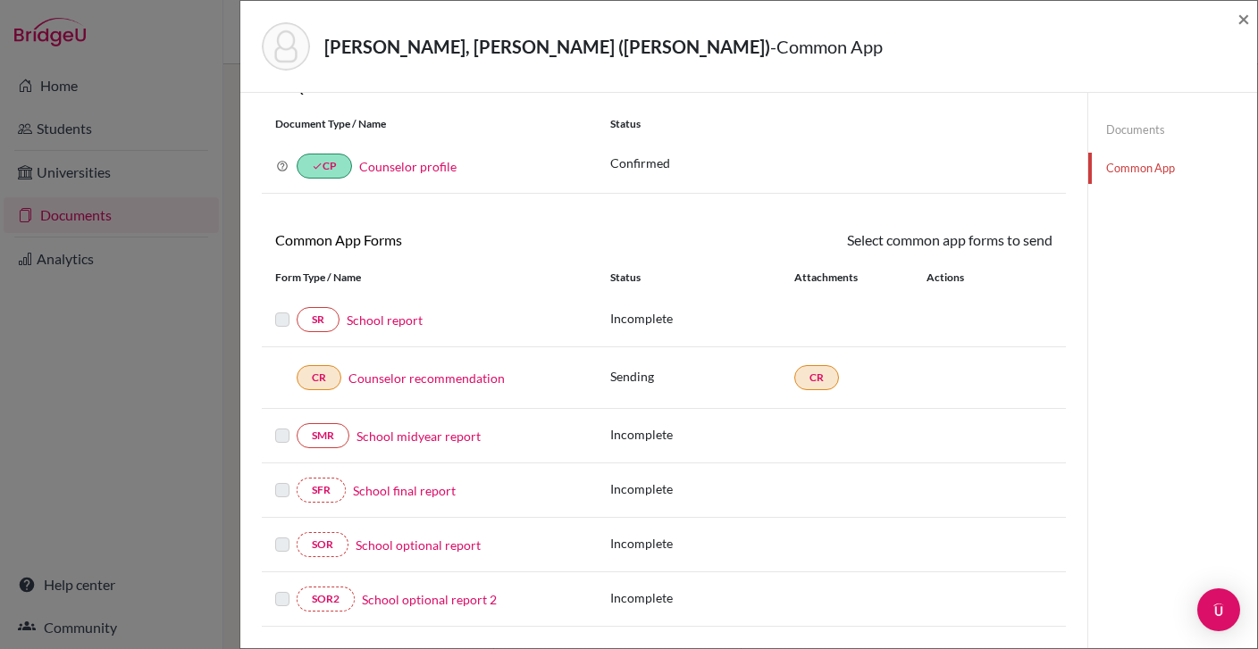
scroll to position [50, 0]
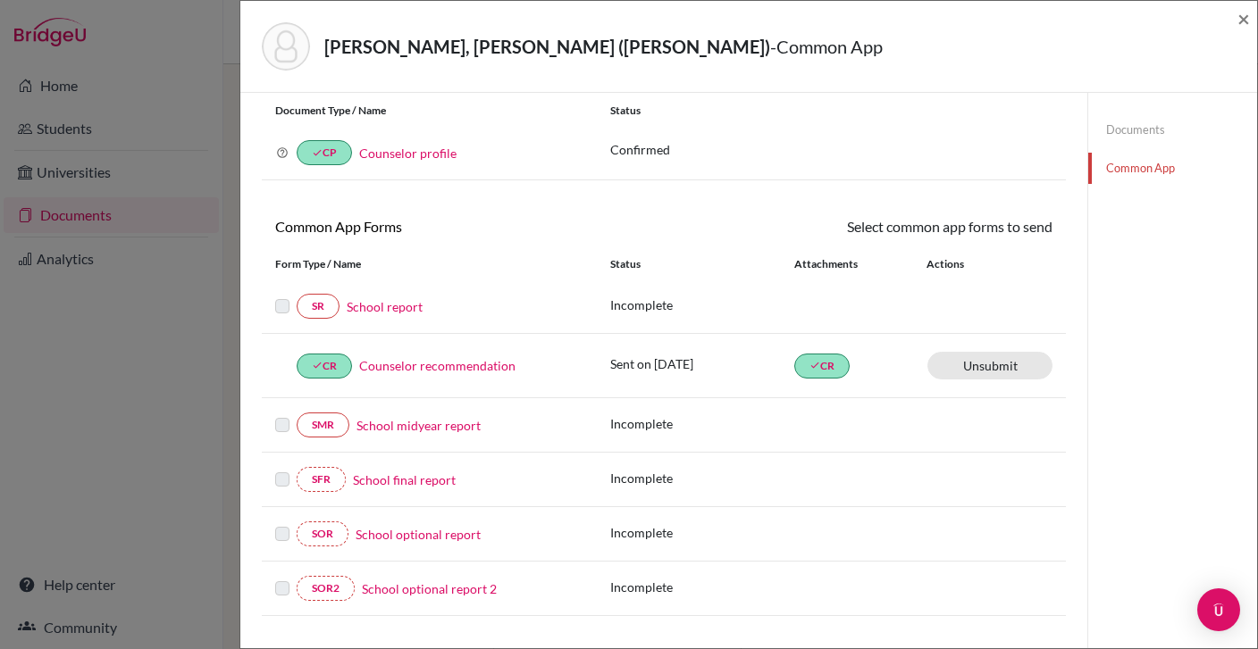
click at [364, 306] on link "School report" at bounding box center [385, 306] width 76 height 19
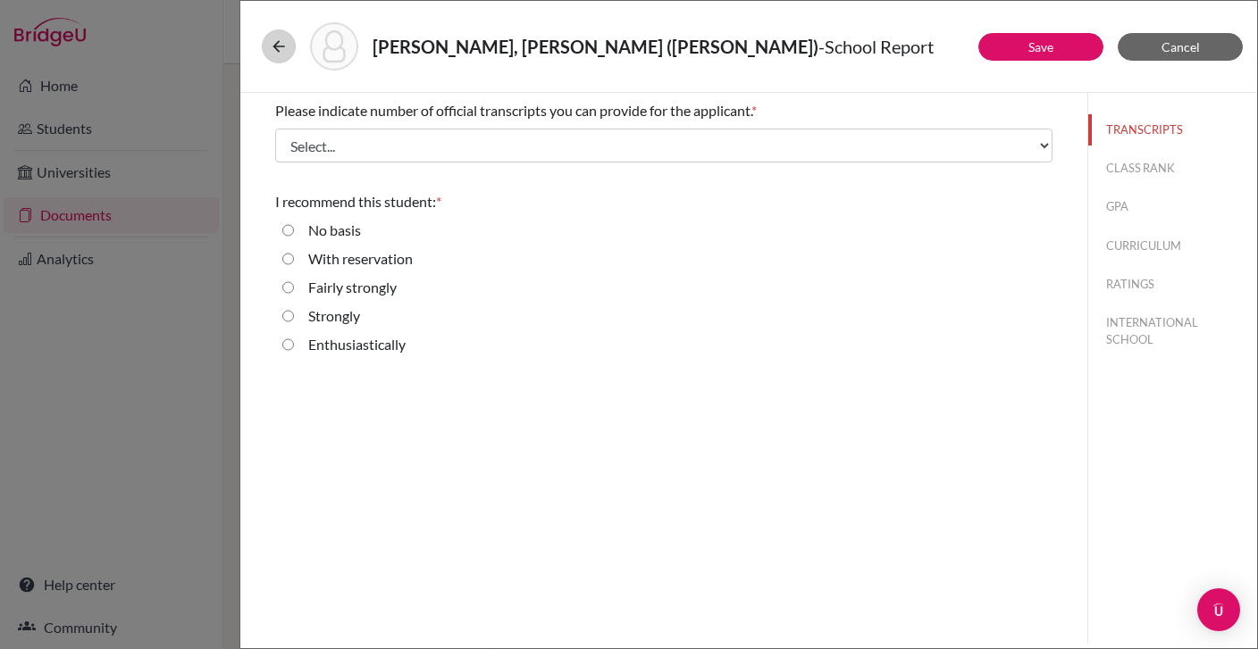
click at [278, 42] on icon at bounding box center [279, 47] width 18 height 18
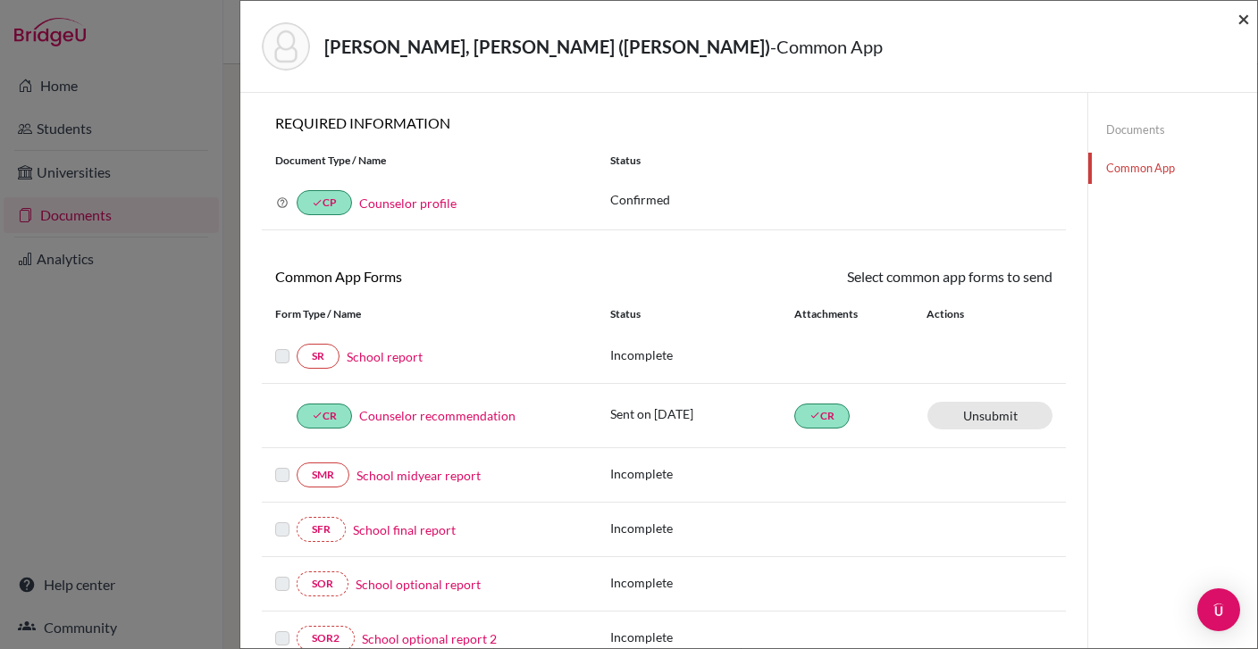
click at [1241, 19] on span "×" at bounding box center [1243, 18] width 13 height 26
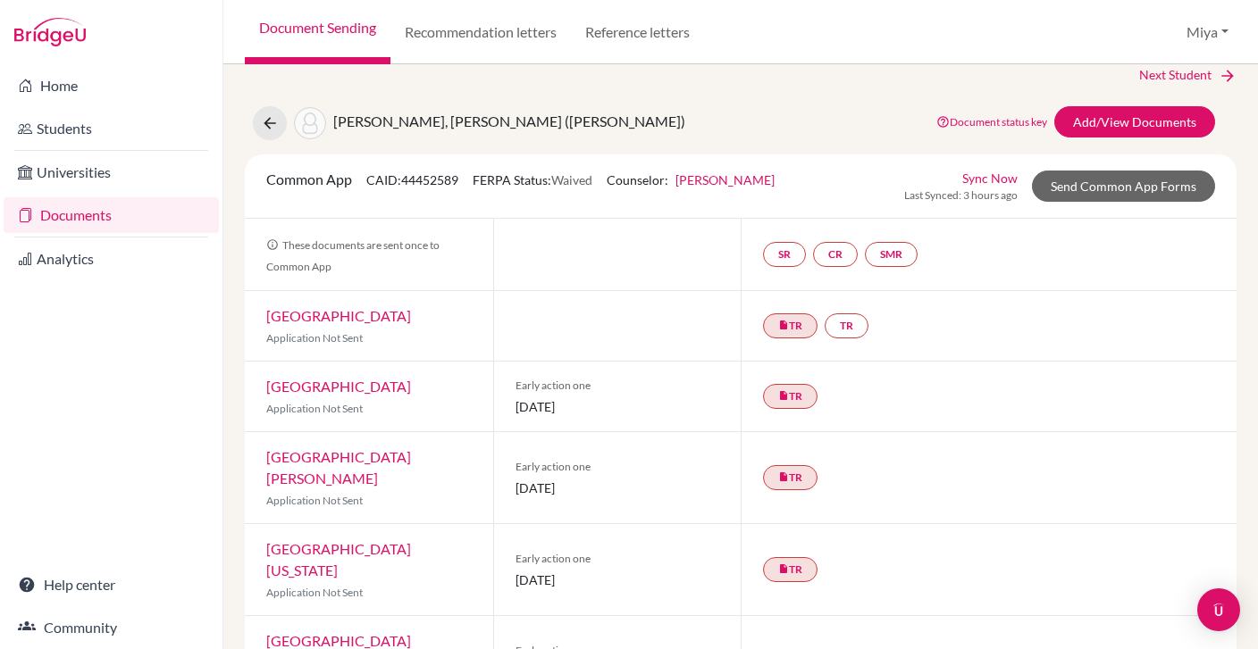
scroll to position [13, 0]
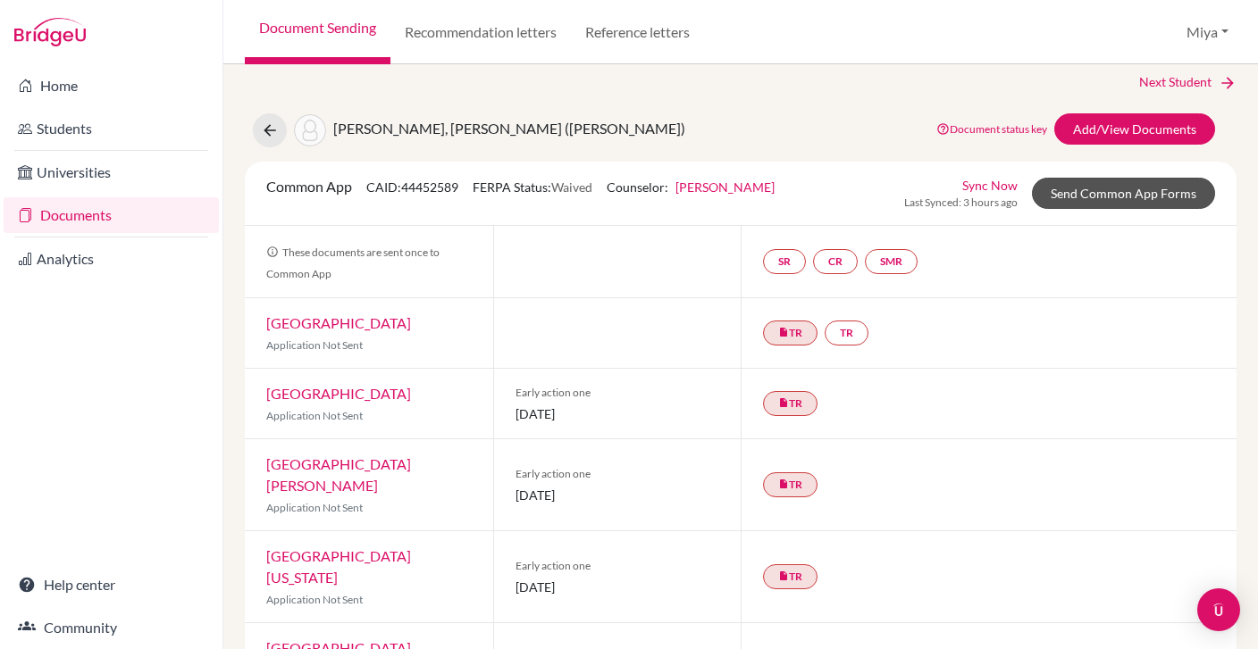
click at [1068, 186] on link "Send Common App Forms" at bounding box center [1123, 193] width 183 height 31
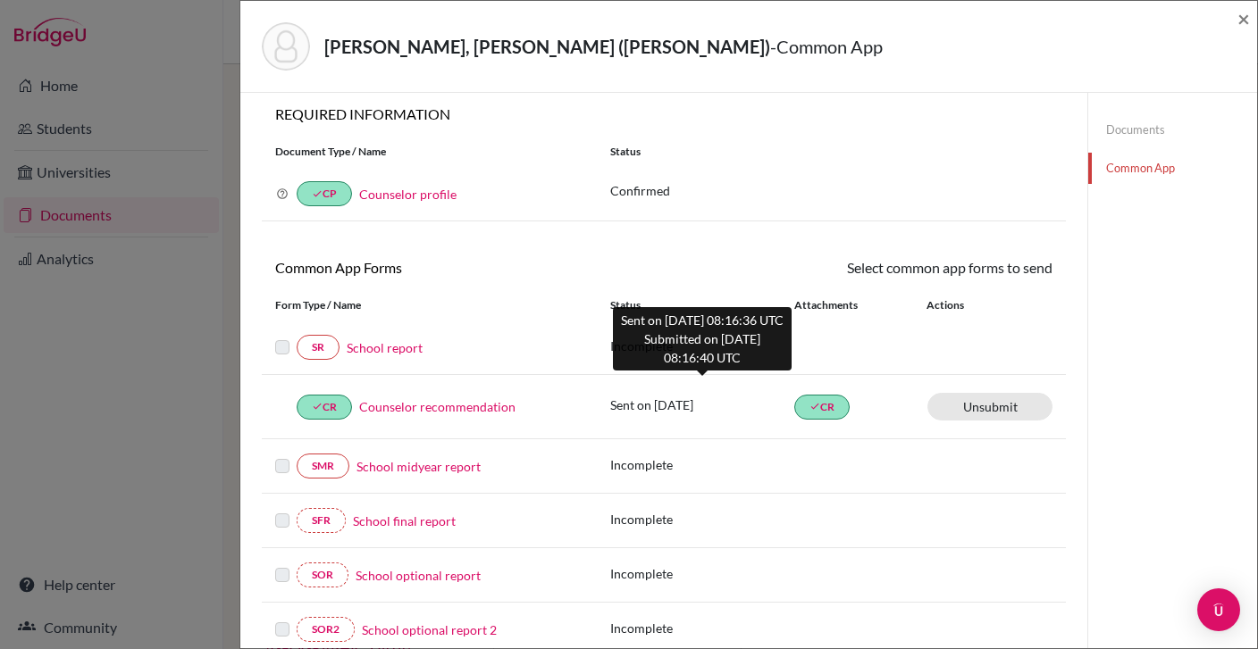
scroll to position [7, 0]
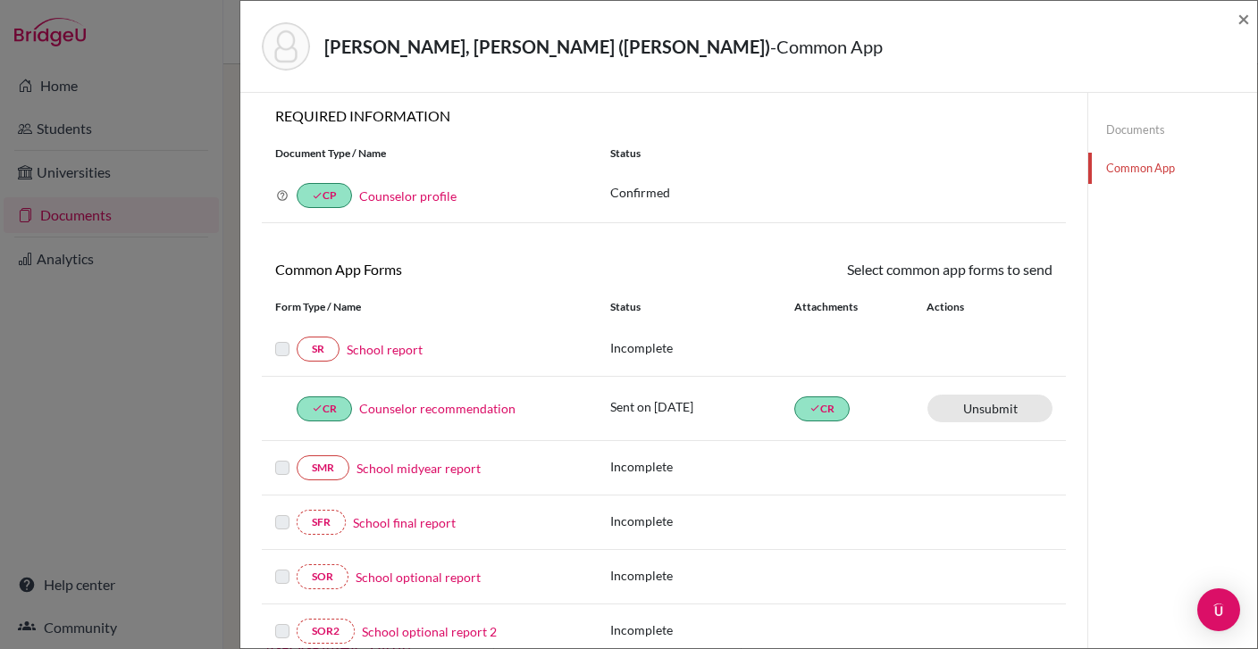
click at [374, 73] on div "XING, [PERSON_NAME] (Rhombus) - Common App ×" at bounding box center [748, 46] width 1002 height 77
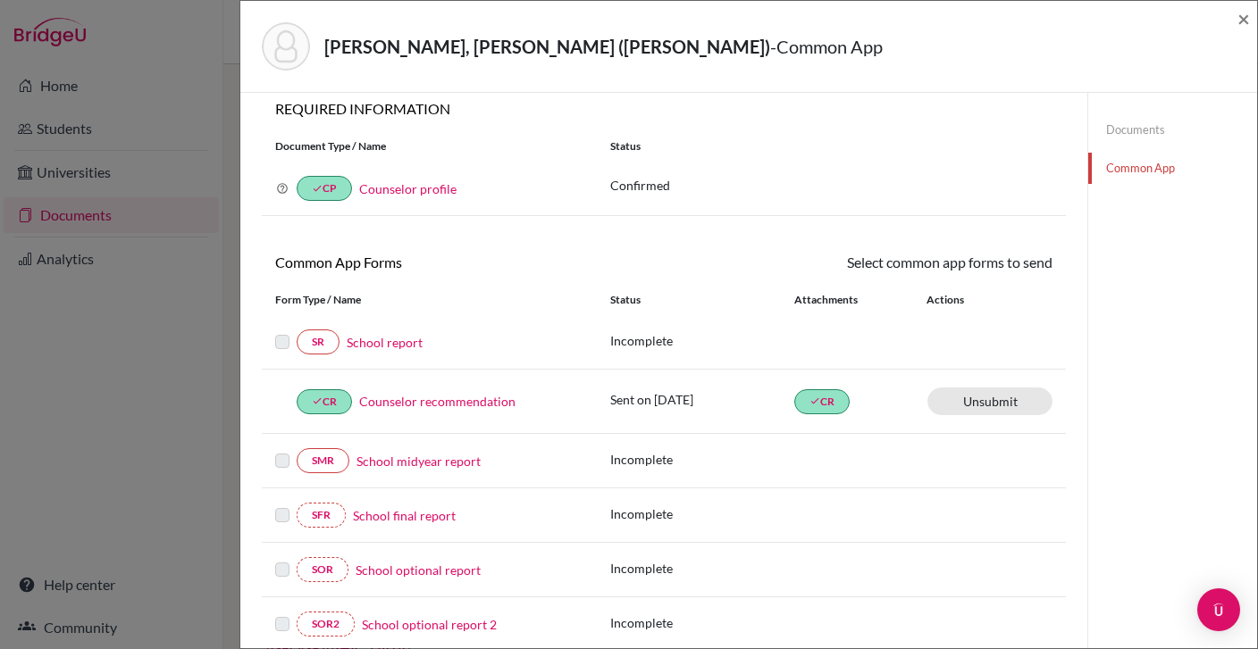
scroll to position [13, 0]
